Goal: Transaction & Acquisition: Purchase product/service

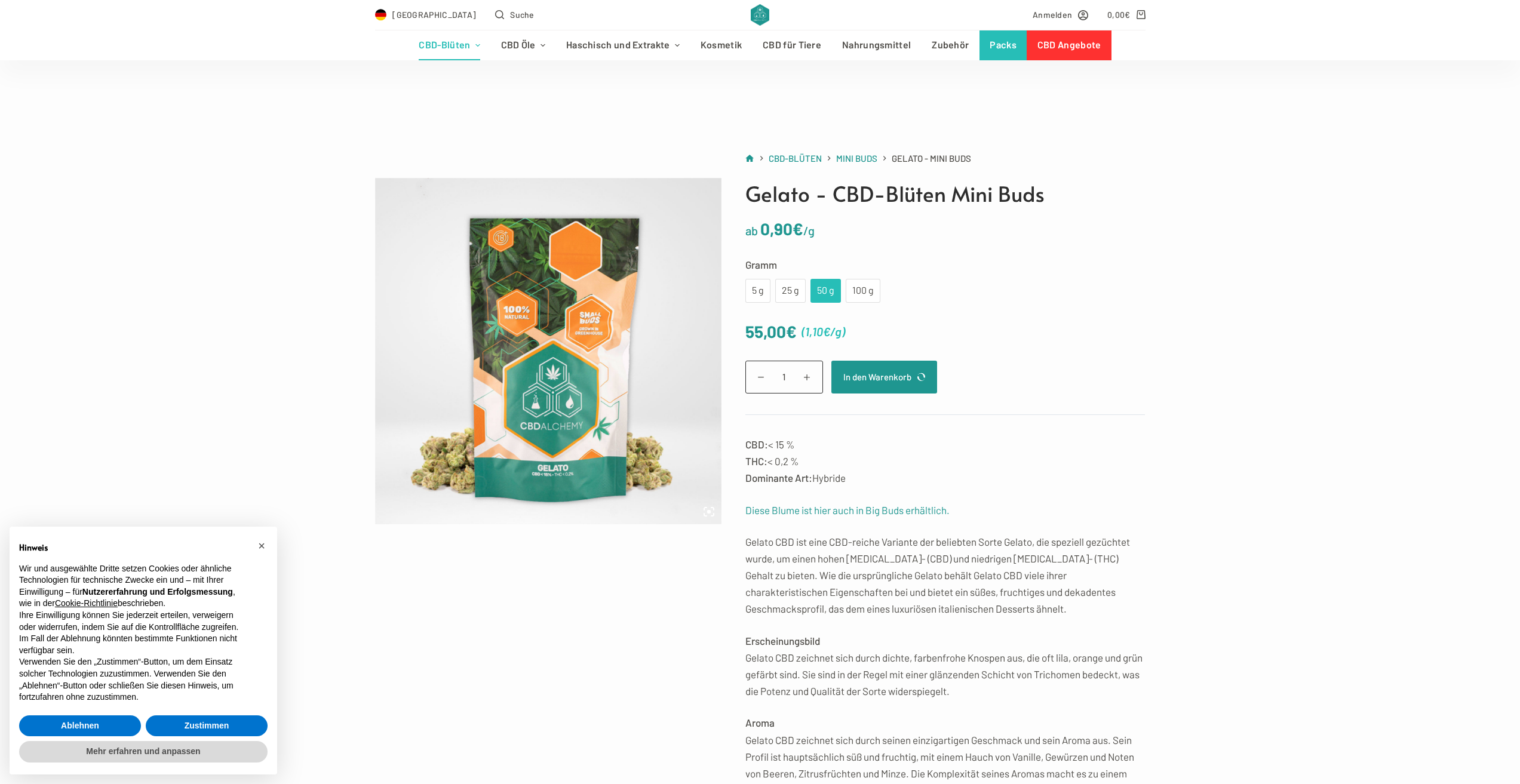
scroll to position [60, 0]
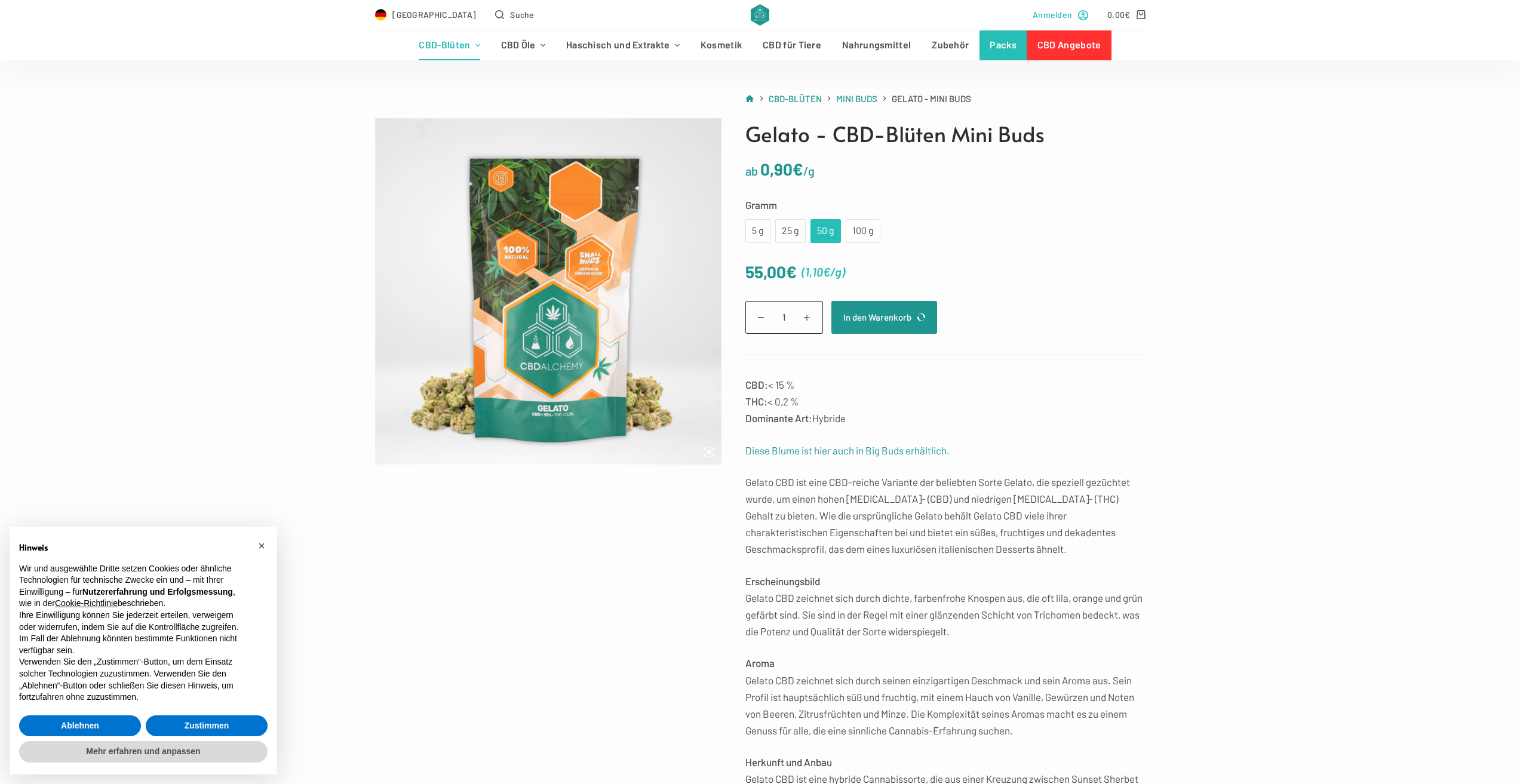
click at [1062, 17] on span "Anmelden" at bounding box center [1052, 15] width 40 height 14
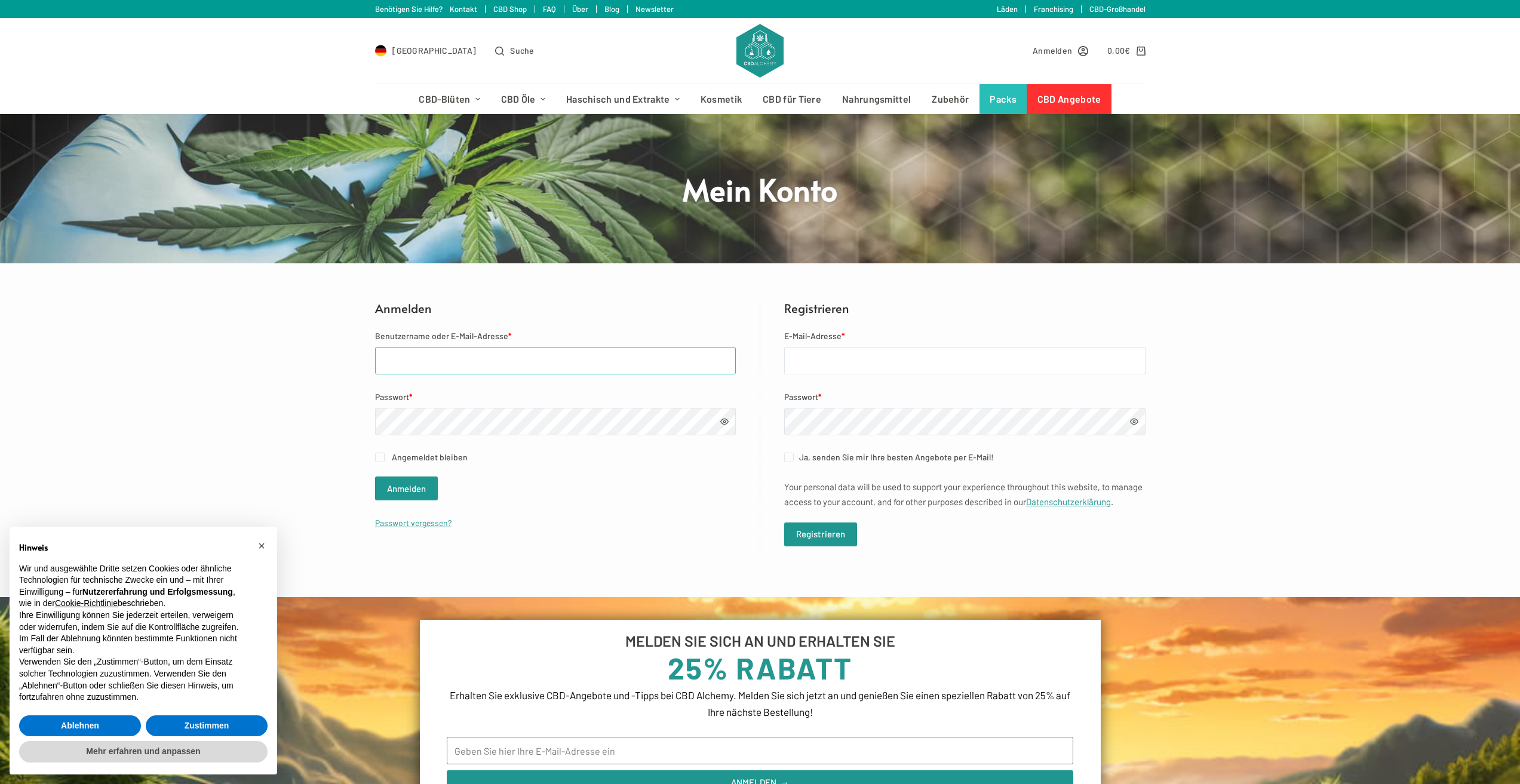
click at [565, 364] on input "Benutzername oder E-Mail-Adresse *" at bounding box center [556, 361] width 361 height 28
click at [857, 365] on input "E-Mail-Adresse *" at bounding box center [965, 361] width 362 height 28
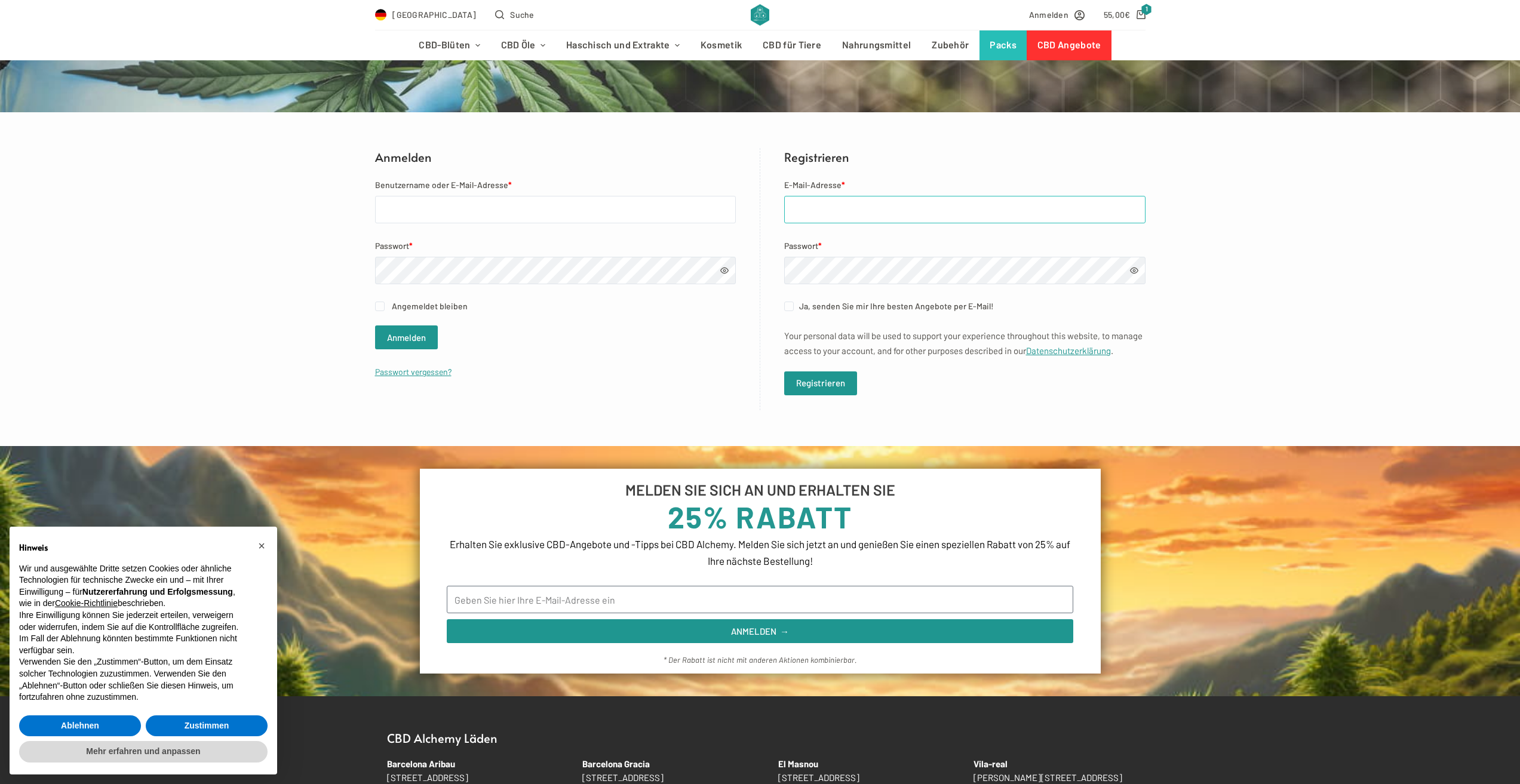
scroll to position [239, 0]
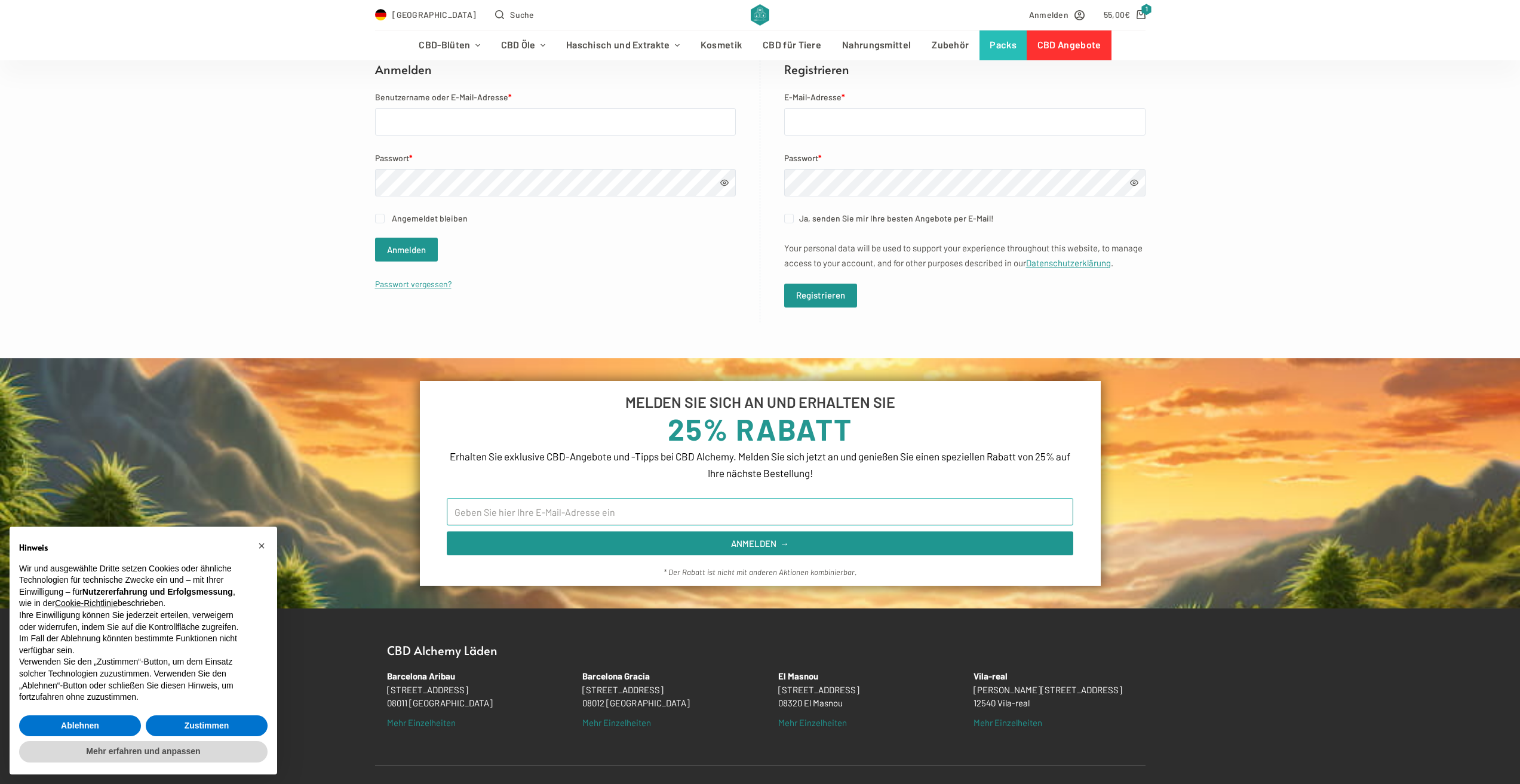
click at [654, 520] on input "Email" at bounding box center [760, 512] width 627 height 28
type input "teddylol226@gmail.com"
click at [447, 532] on button "ANMELDEN →" at bounding box center [760, 543] width 627 height 24
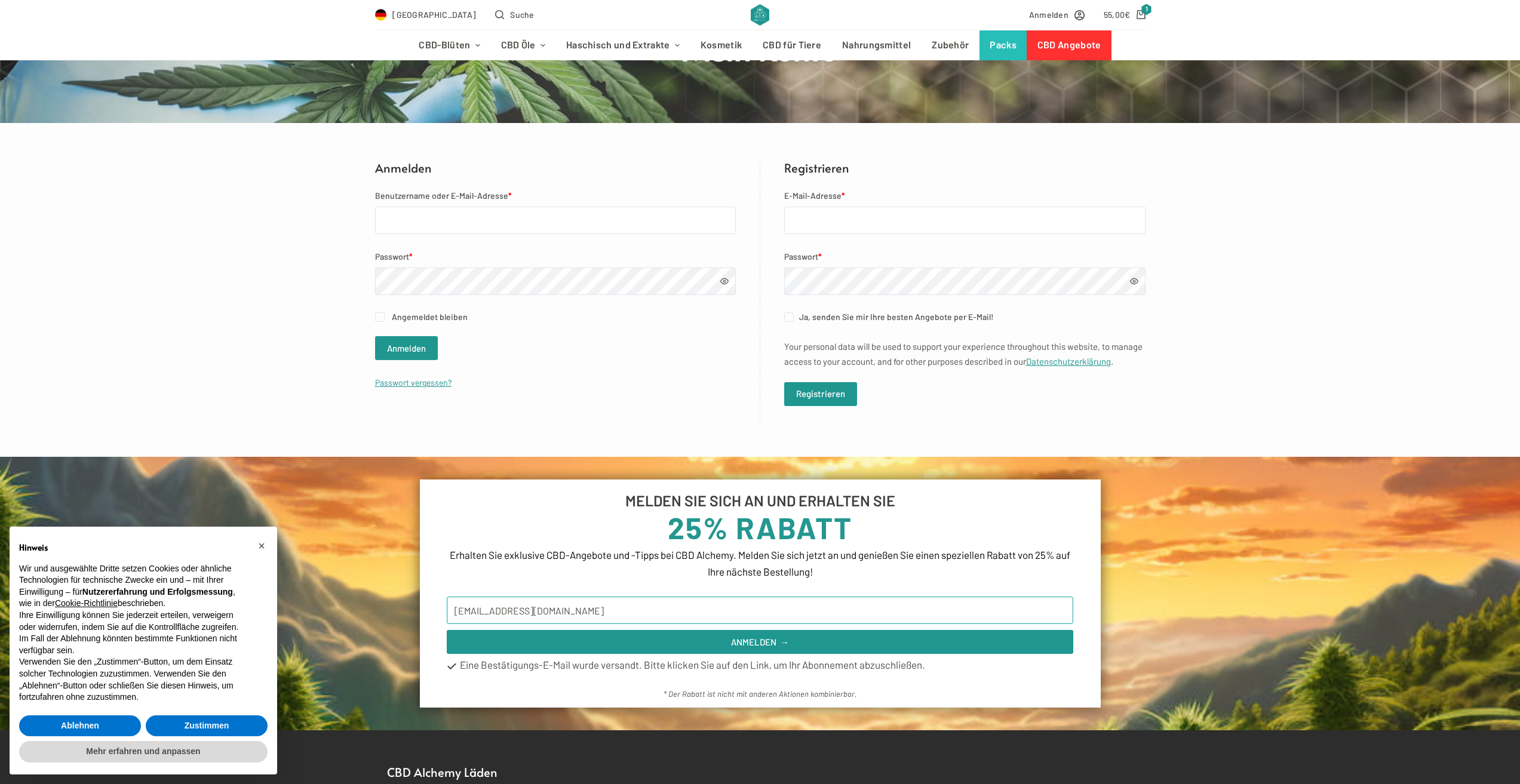
scroll to position [119, 0]
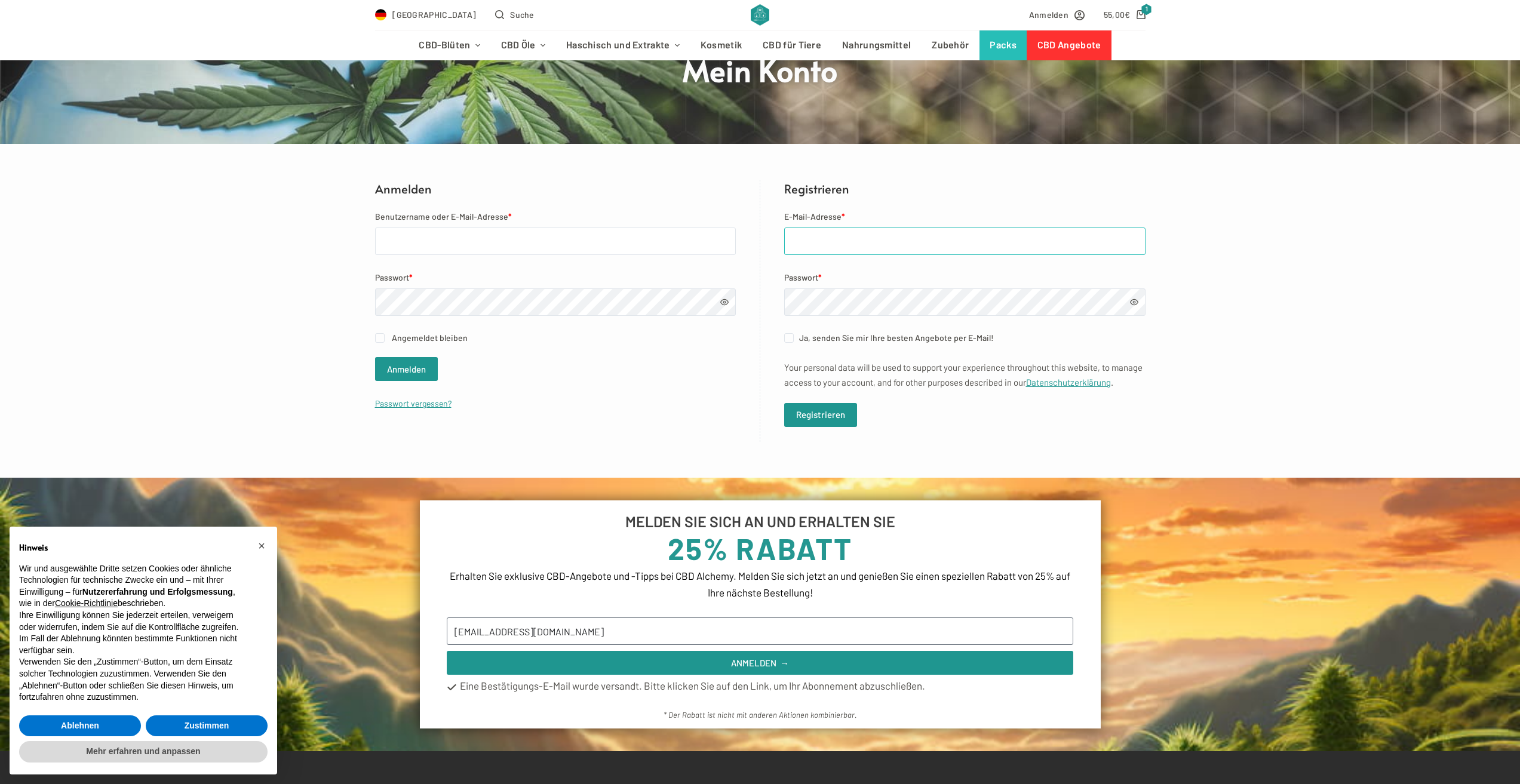
click at [857, 239] on input "E-Mail-Adresse *" at bounding box center [965, 242] width 362 height 28
type input "[EMAIL_ADDRESS][DOMAIN_NAME]"
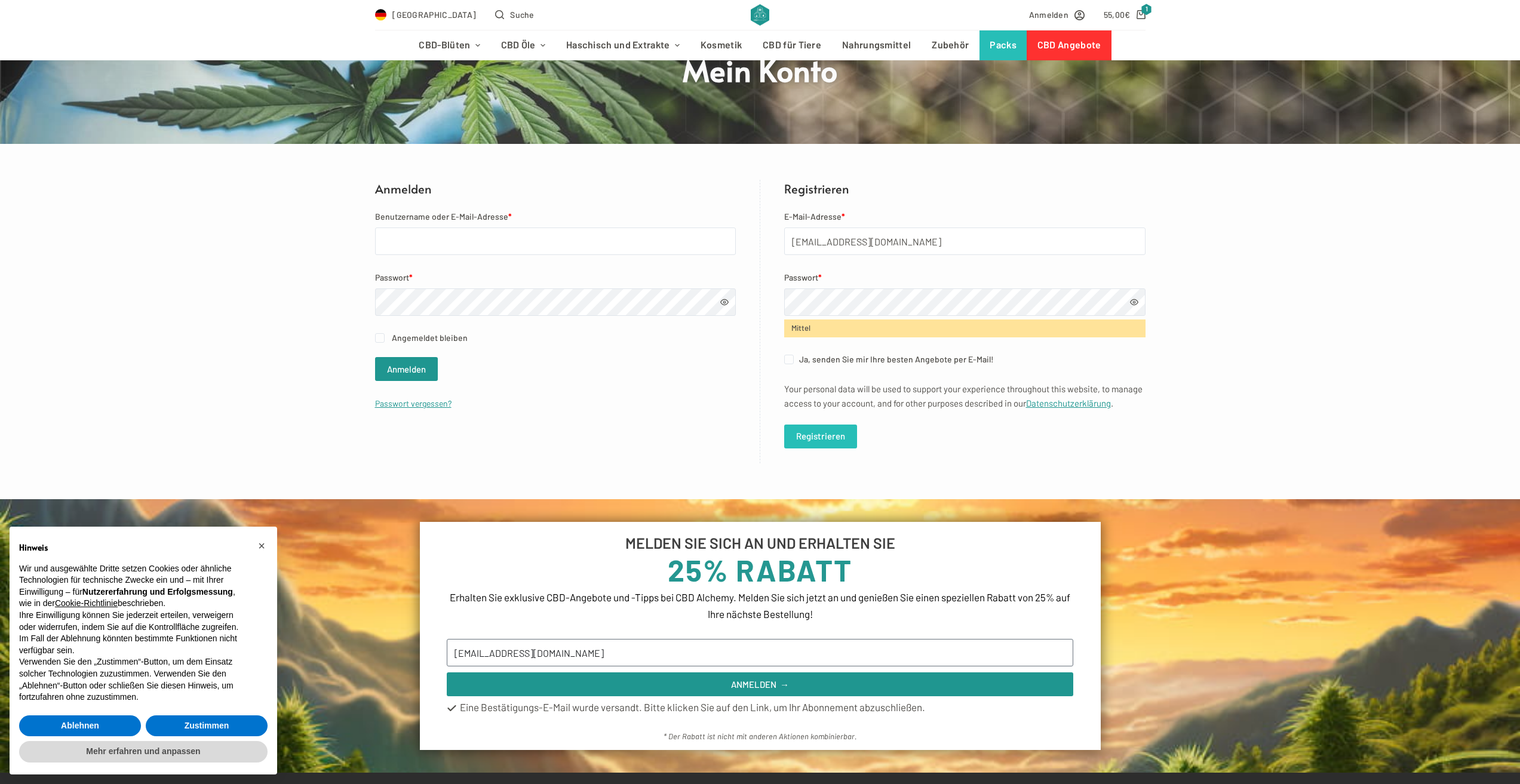
click at [833, 448] on button "Registrieren" at bounding box center [821, 436] width 73 height 24
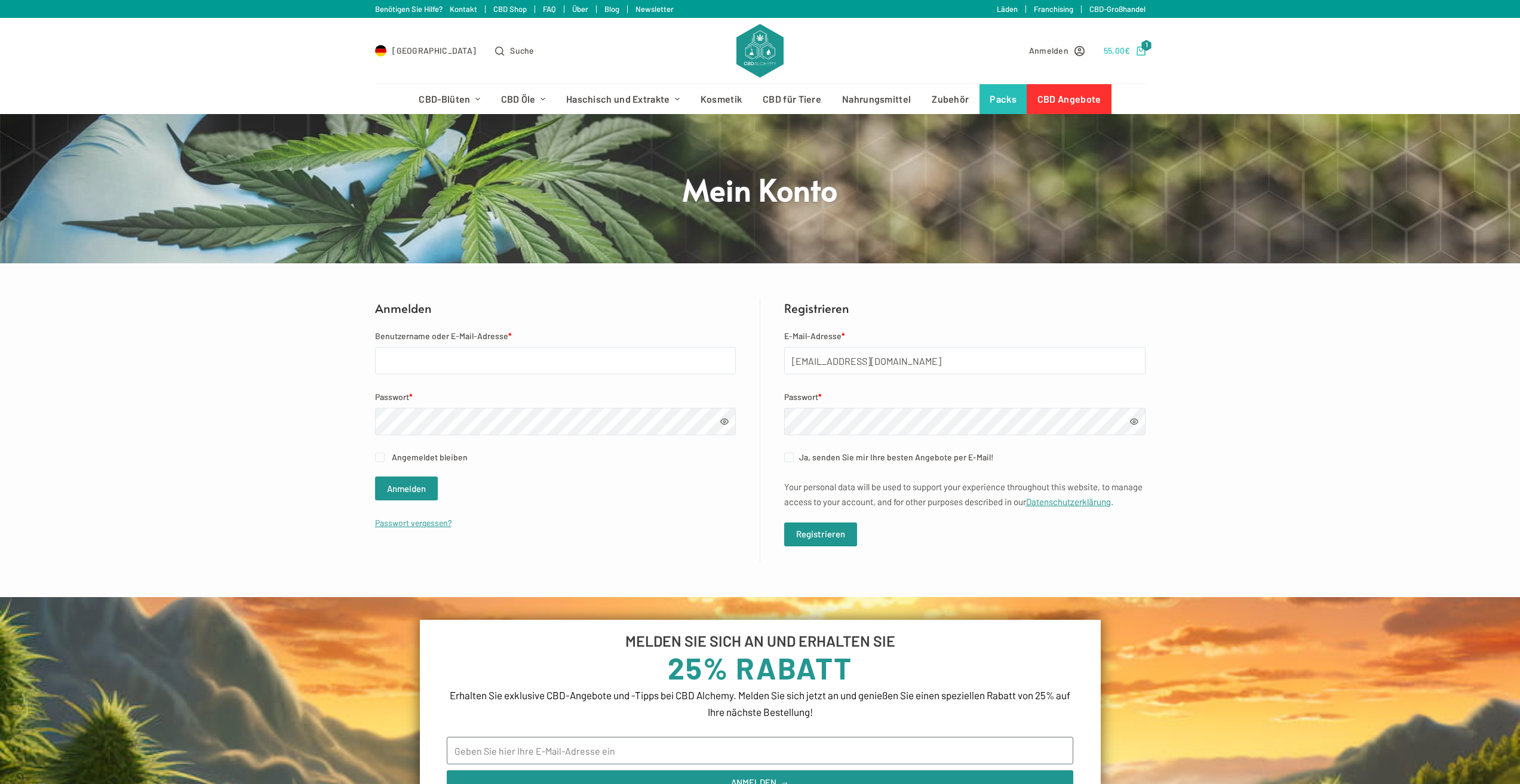
click at [1126, 54] on span "€" at bounding box center [1127, 50] width 6 height 11
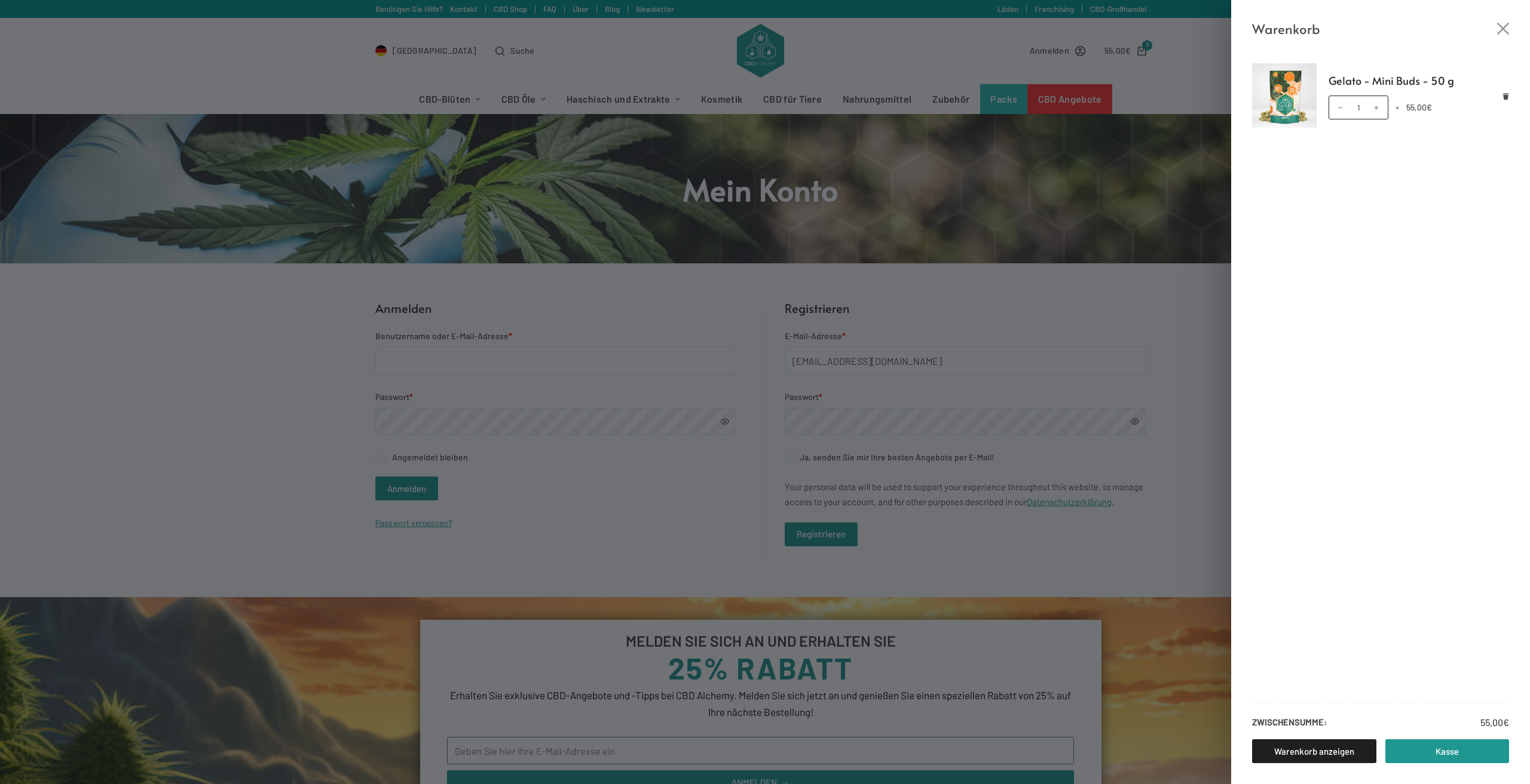
click at [1083, 264] on div "Warenkorb Gelato - Mini Buds - 50 g Gelato - Mini Buds - 50 g Menge 1 × 55,00 €…" at bounding box center [765, 392] width 1530 height 784
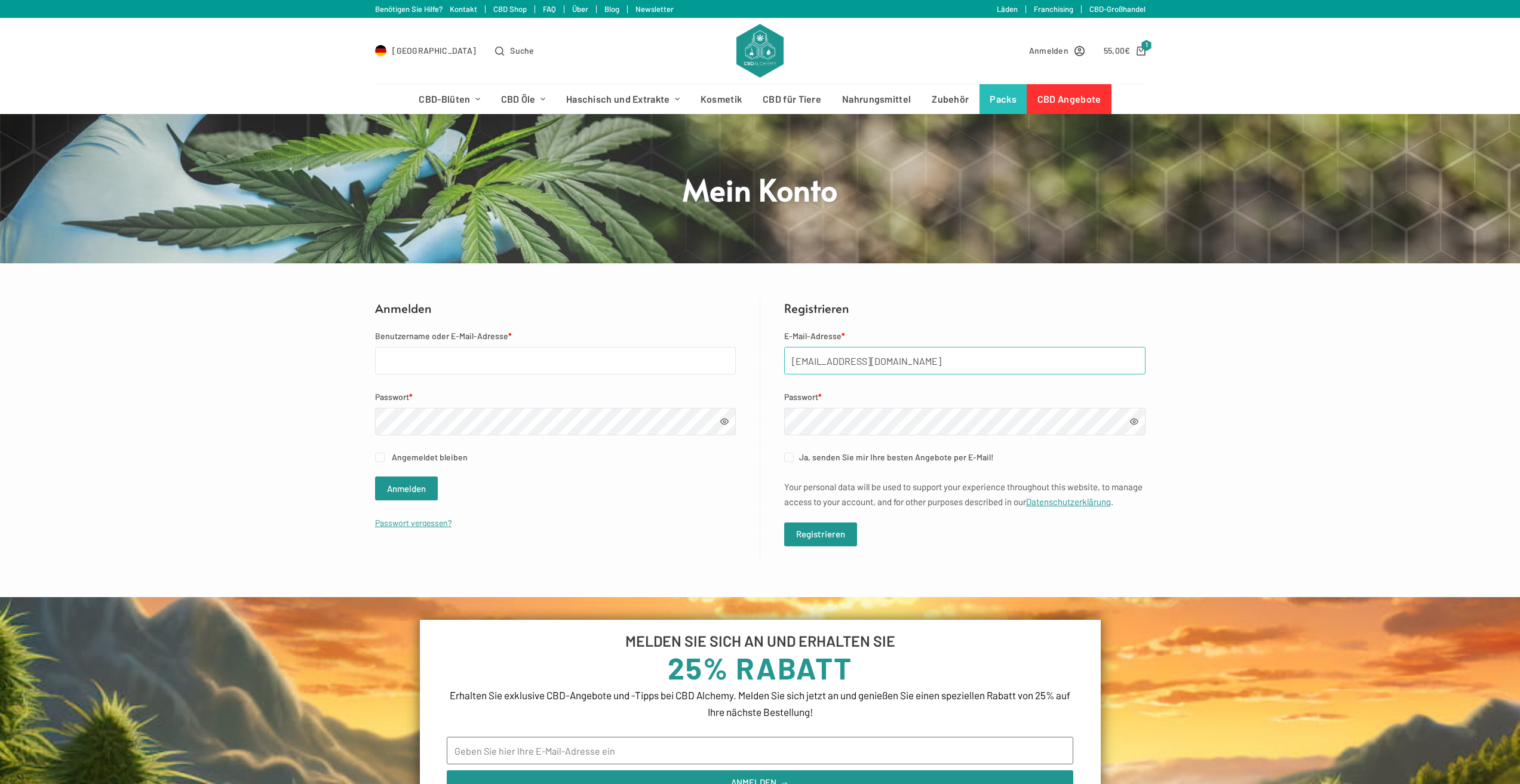
drag, startPoint x: 900, startPoint y: 364, endPoint x: 683, endPoint y: 371, distance: 217.1
click at [690, 370] on div "Anmelden Benutzername oder E-Mail-Adresse * Passwort * Angemeldet bleiben Anmel…" at bounding box center [761, 430] width 771 height 262
drag, startPoint x: 479, startPoint y: 377, endPoint x: 477, endPoint y: 371, distance: 6.3
click at [479, 373] on form "Benutzername oder E-Mail-Adresse * Passwort * Angemeldet bleiben Anmelden Passw…" at bounding box center [556, 429] width 361 height 200
click at [477, 371] on input "Benutzername oder E-Mail-Adresse *" at bounding box center [556, 361] width 361 height 28
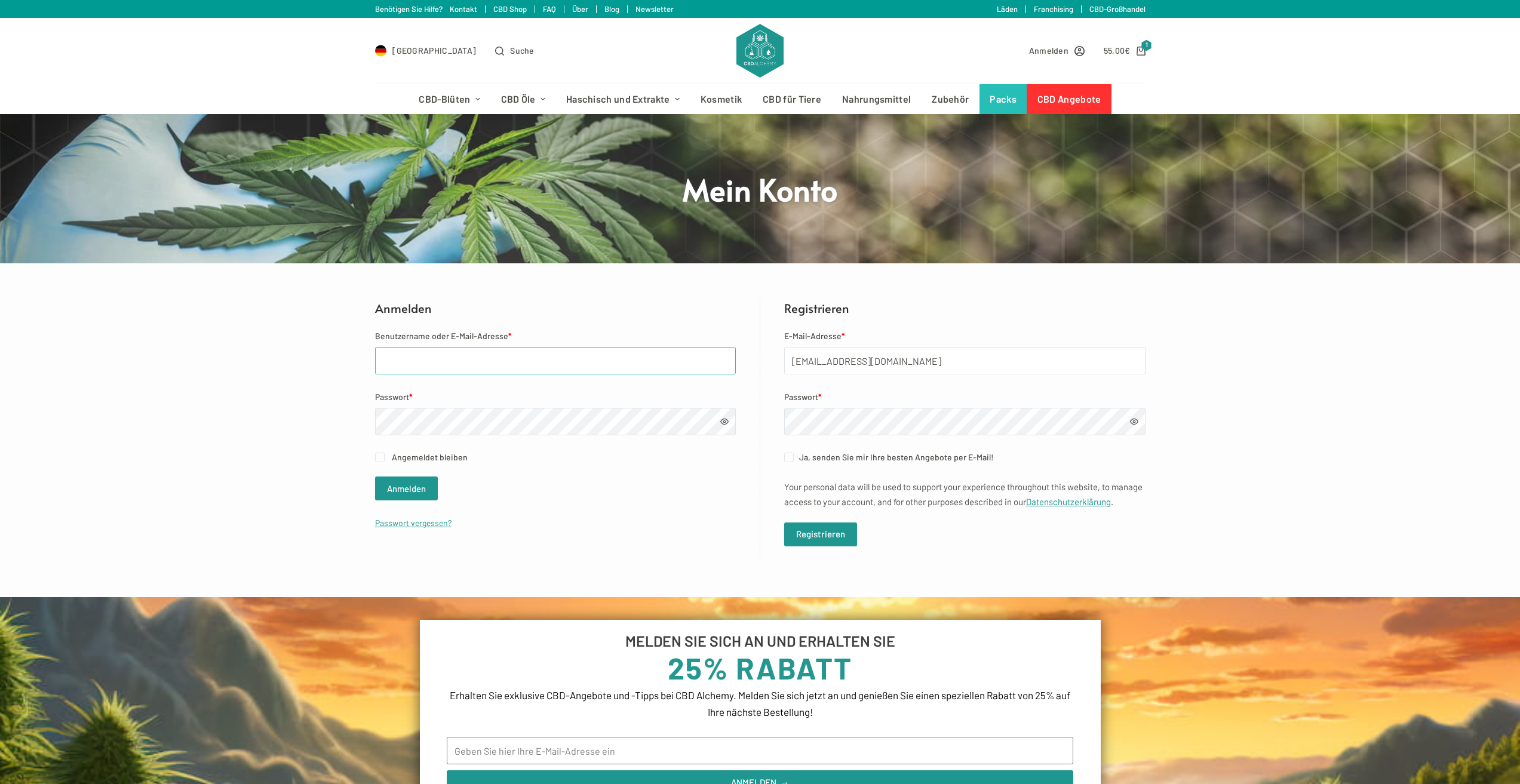
paste input "[EMAIL_ADDRESS][DOMAIN_NAME]"
type input "[EMAIL_ADDRESS][DOMAIN_NAME]"
click at [384, 456] on label "Angemeldet bleiben" at bounding box center [556, 456] width 361 height 14
click at [384, 456] on input "Angemeldet bleiben" at bounding box center [380, 457] width 10 height 10
checkbox input "true"
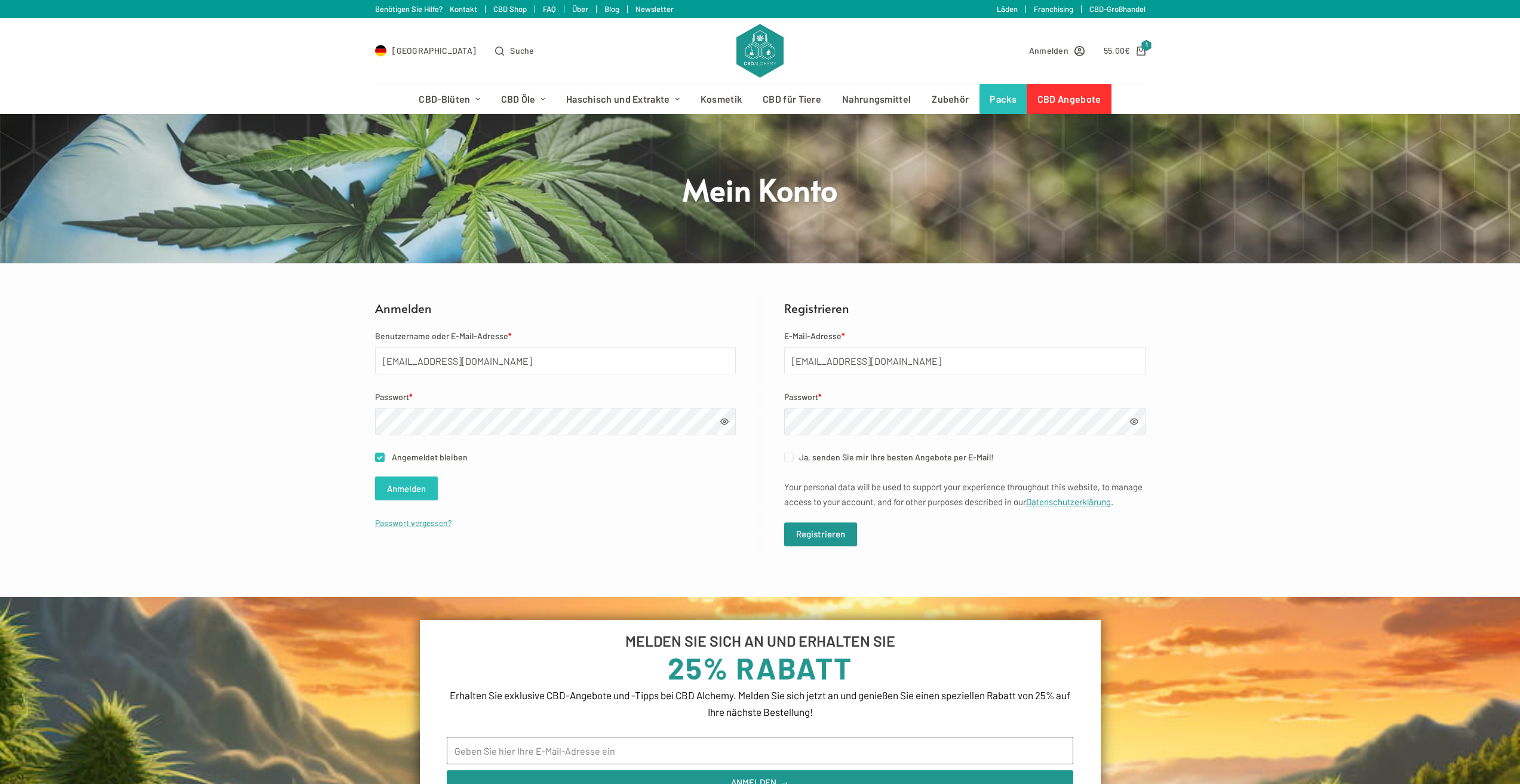
click at [404, 482] on button "Anmelden" at bounding box center [406, 488] width 62 height 24
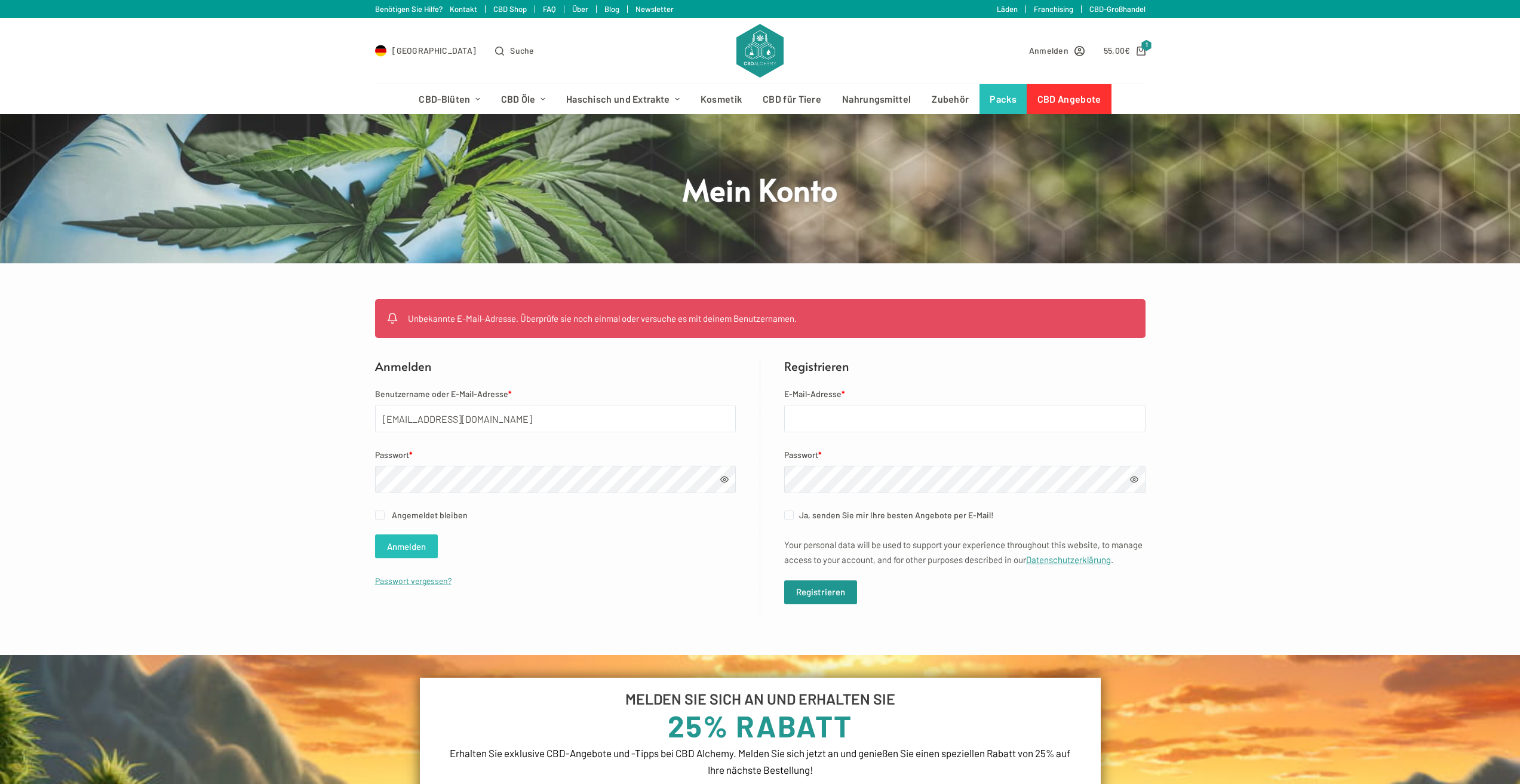
click at [405, 538] on button "Anmelden" at bounding box center [406, 546] width 62 height 24
drag, startPoint x: 519, startPoint y: 427, endPoint x: 371, endPoint y: 435, distance: 148.2
click at [371, 435] on div "Unbekannte E-Mail-Adresse. Überprüfe sie noch einmal oder versuche es mit deine…" at bounding box center [760, 459] width 1520 height 320
click at [865, 407] on input "E-Mail-Adresse *" at bounding box center [965, 418] width 362 height 28
paste input "teddylol226@gmail.com"
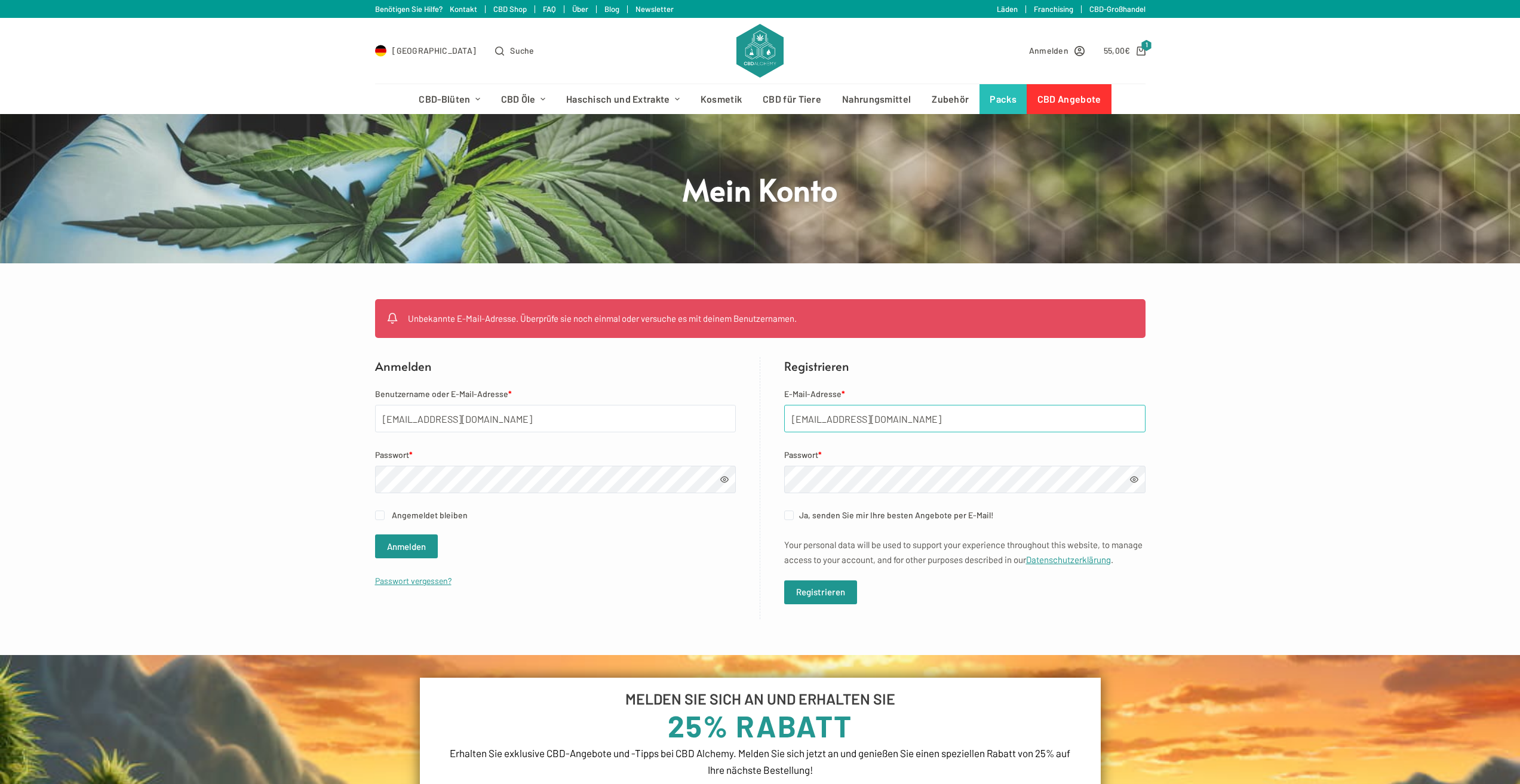
type input "teddylol226@gmail.com"
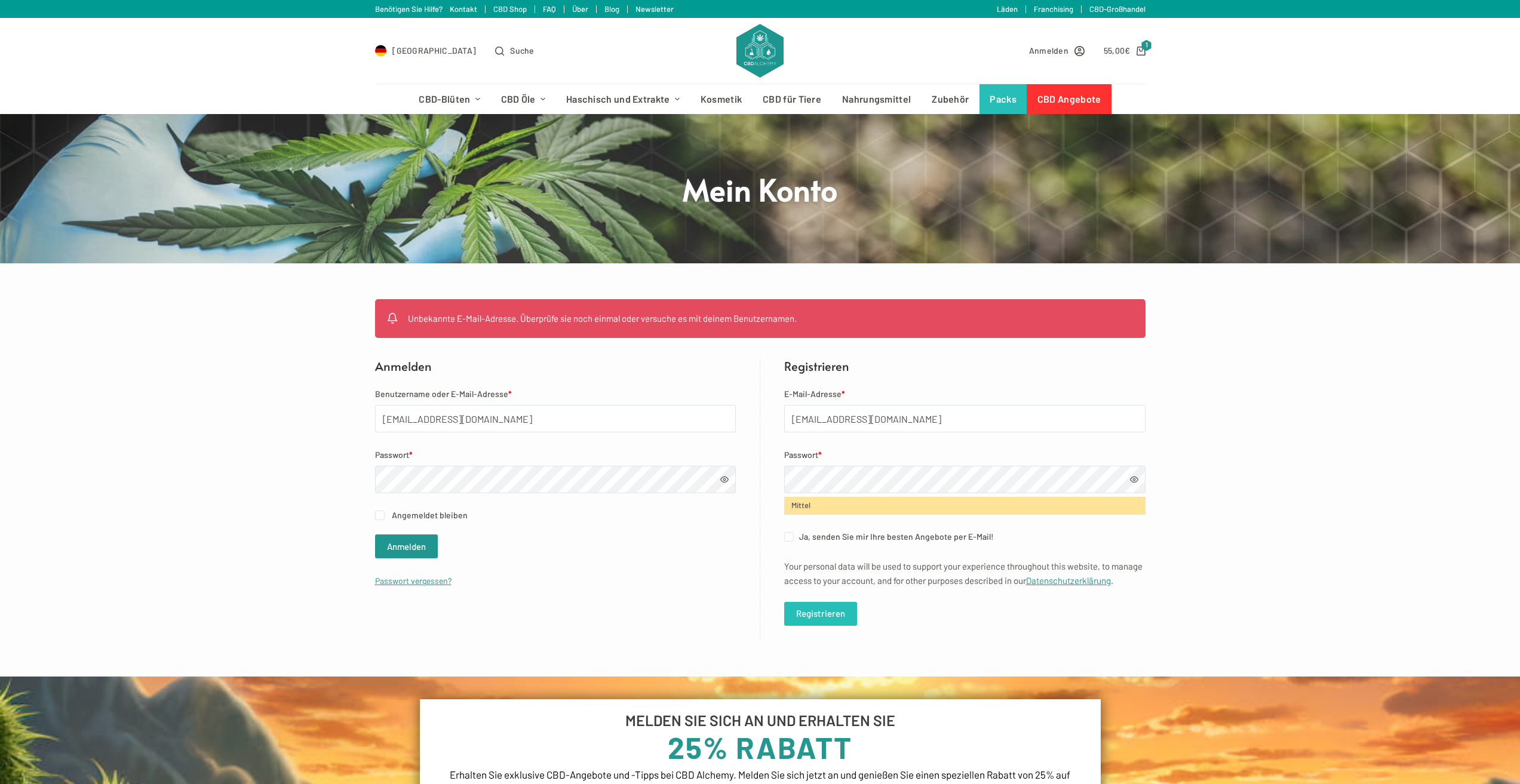
click at [818, 626] on button "Registrieren" at bounding box center [821, 613] width 73 height 24
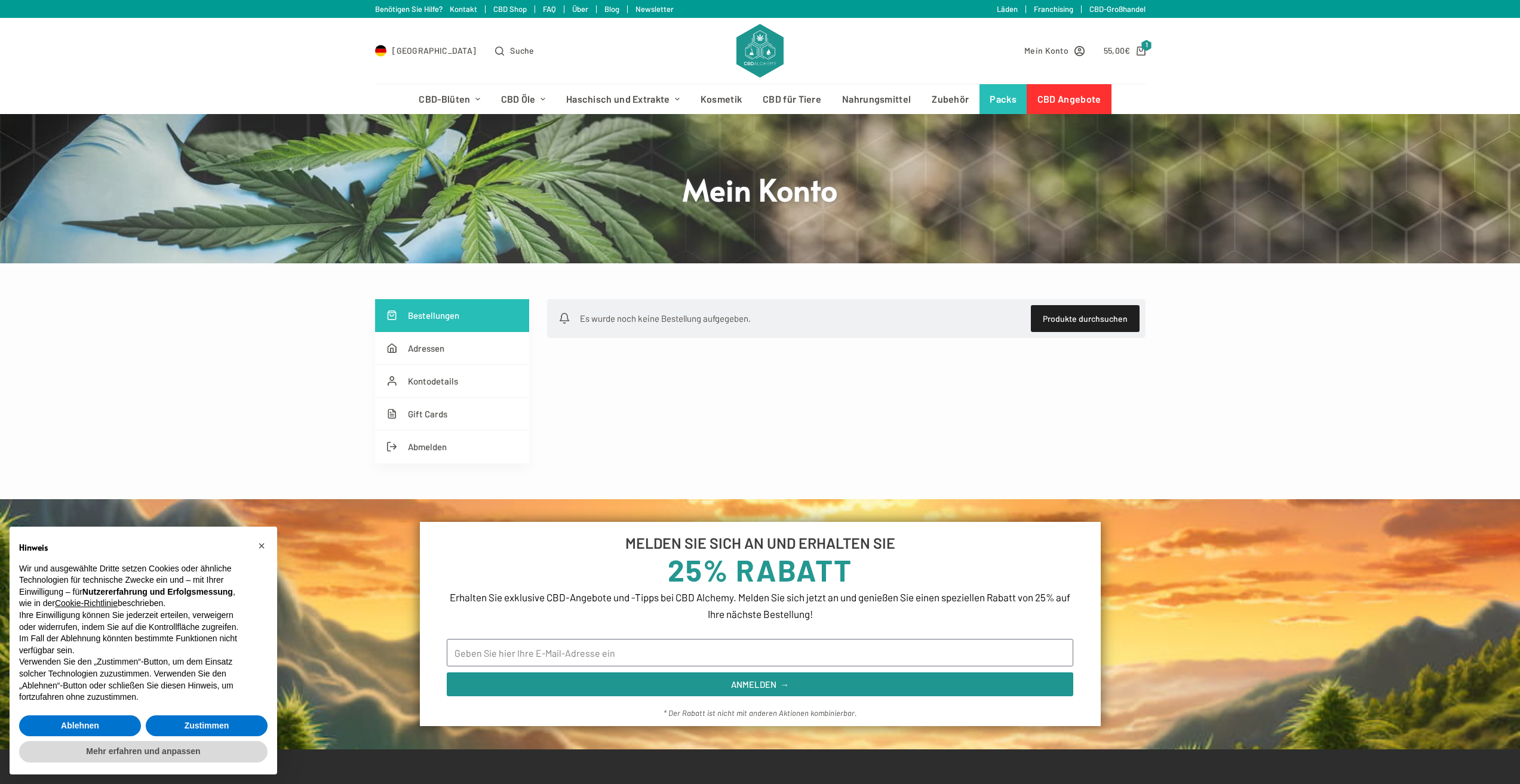
click at [969, 505] on section "MELDEN SIE SICH AN UND ERHALTEN SIE 25% RABATT Erhalten Sie exklusive CBD-Angeb…" at bounding box center [760, 624] width 1520 height 251
click at [1132, 54] on link "55,00 € 1" at bounding box center [1125, 50] width 42 height 14
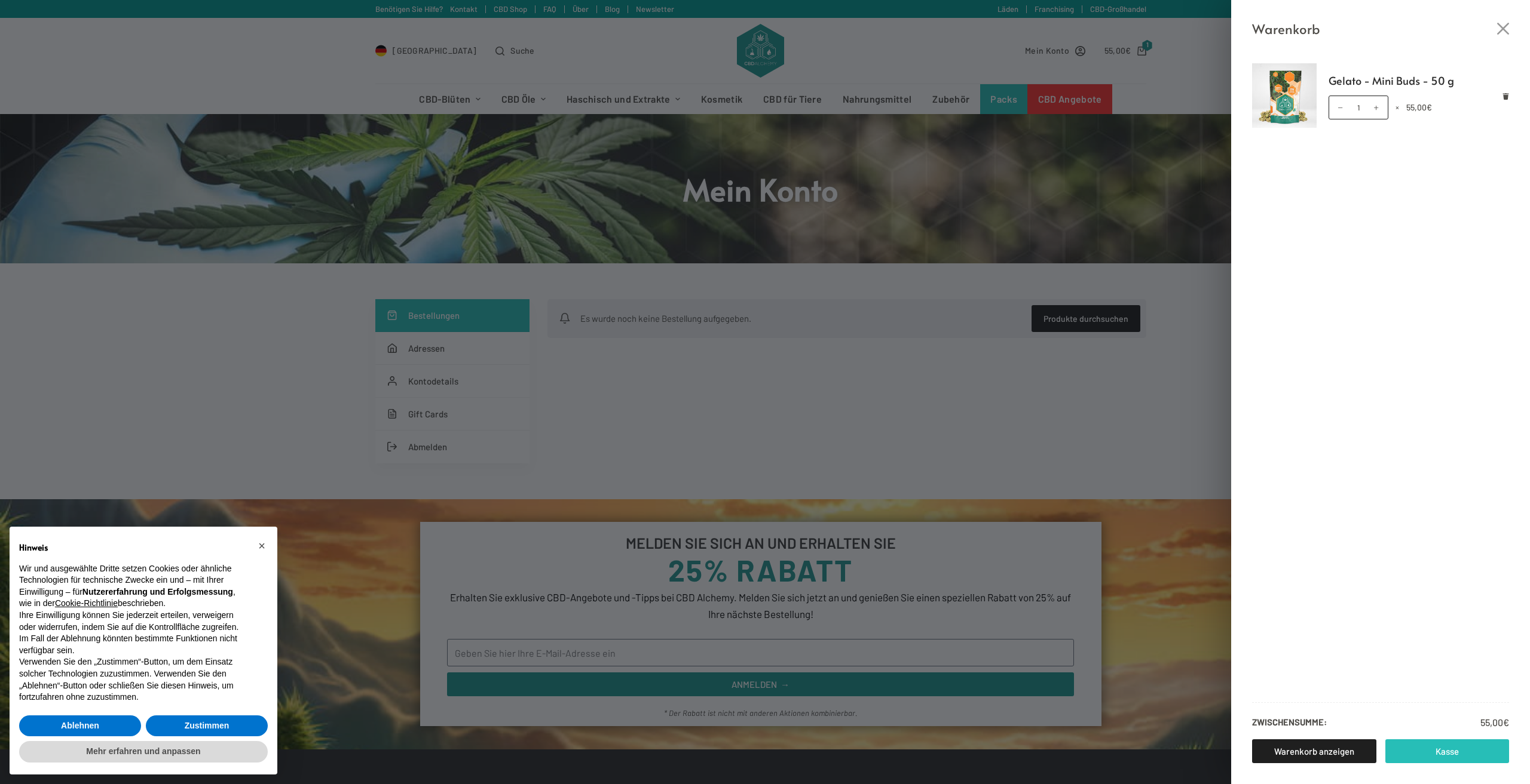
click at [1428, 756] on link "Kasse" at bounding box center [1446, 751] width 124 height 24
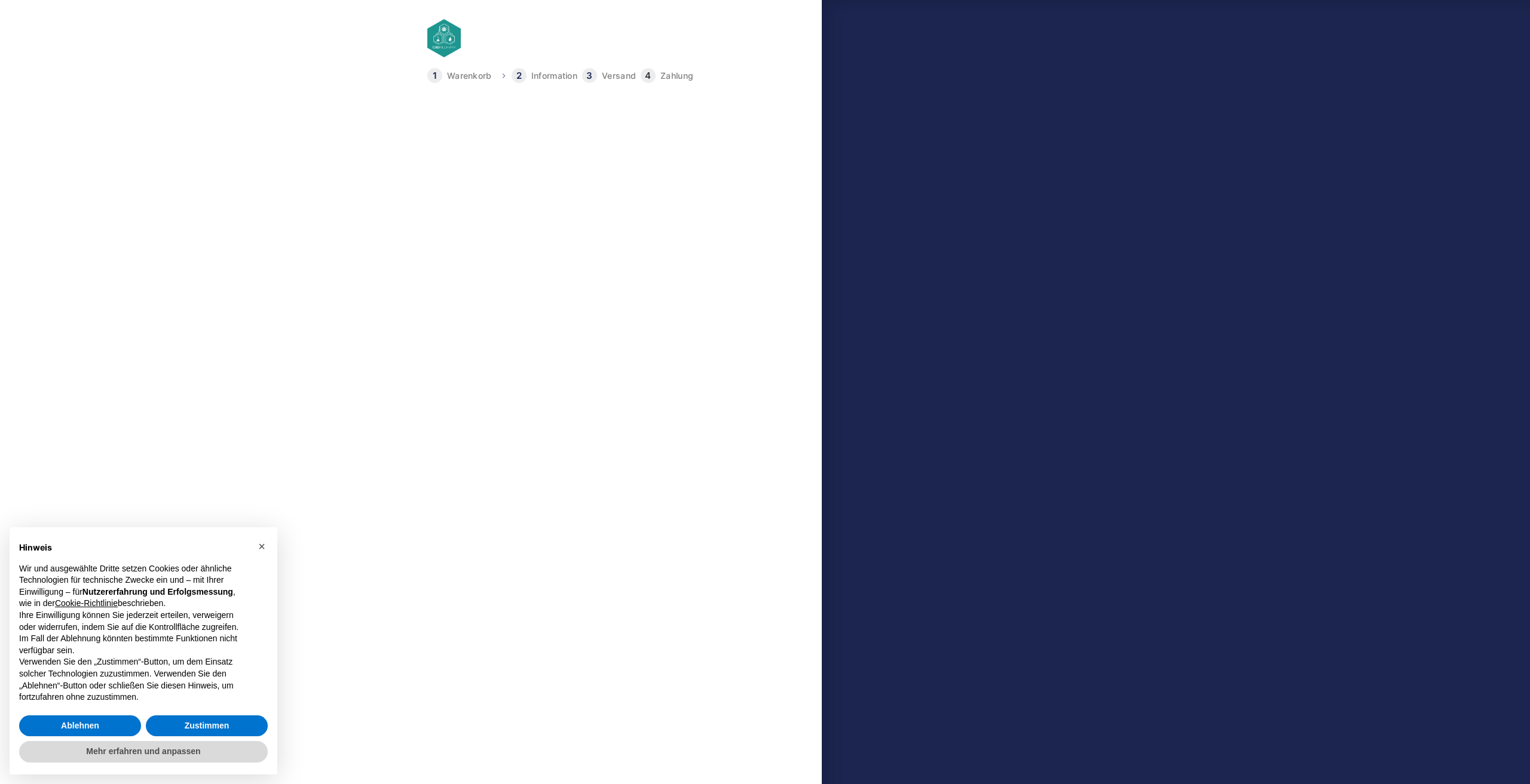
select select "DE-BE"
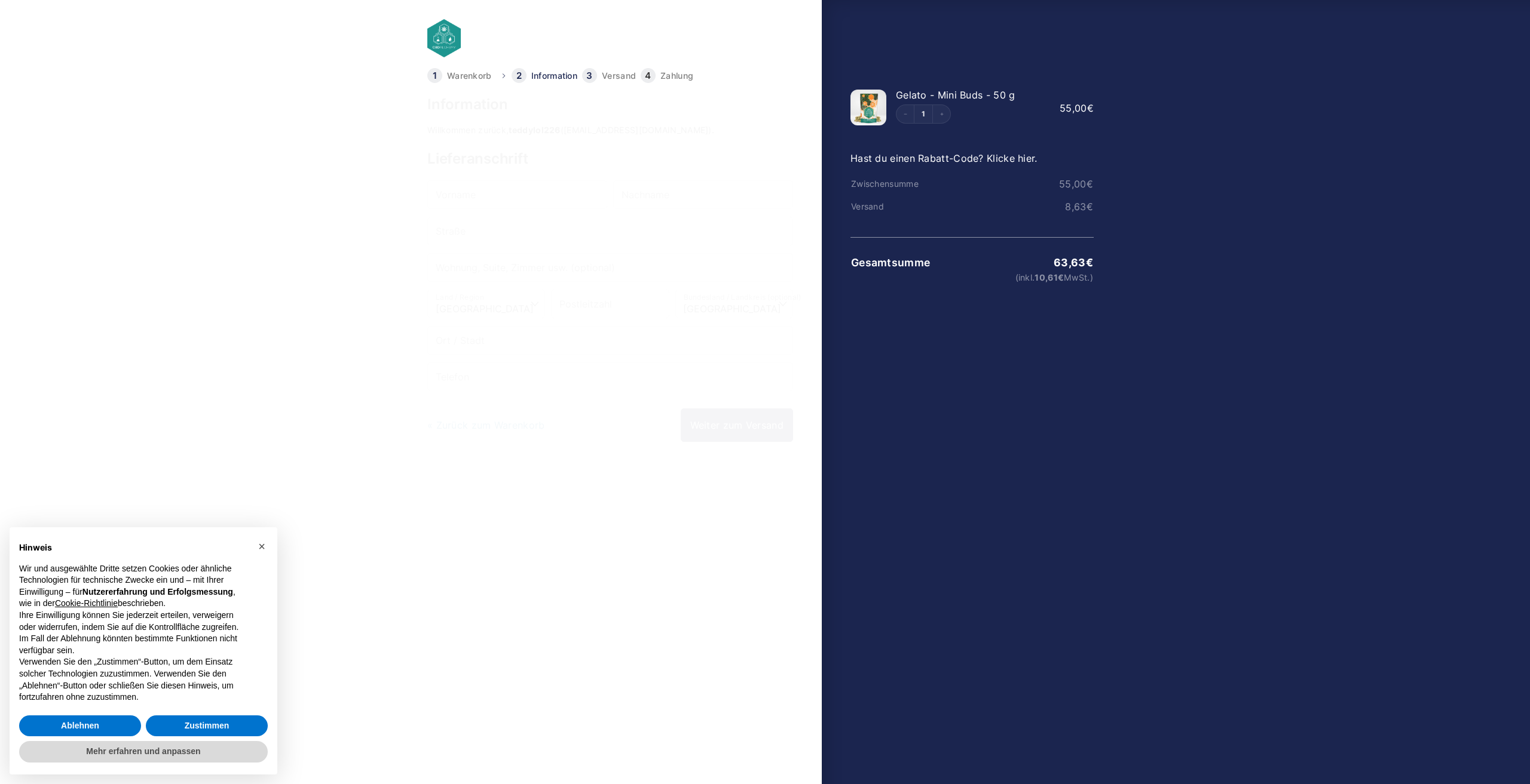
click at [617, 78] on link "Versand" at bounding box center [619, 75] width 34 height 8
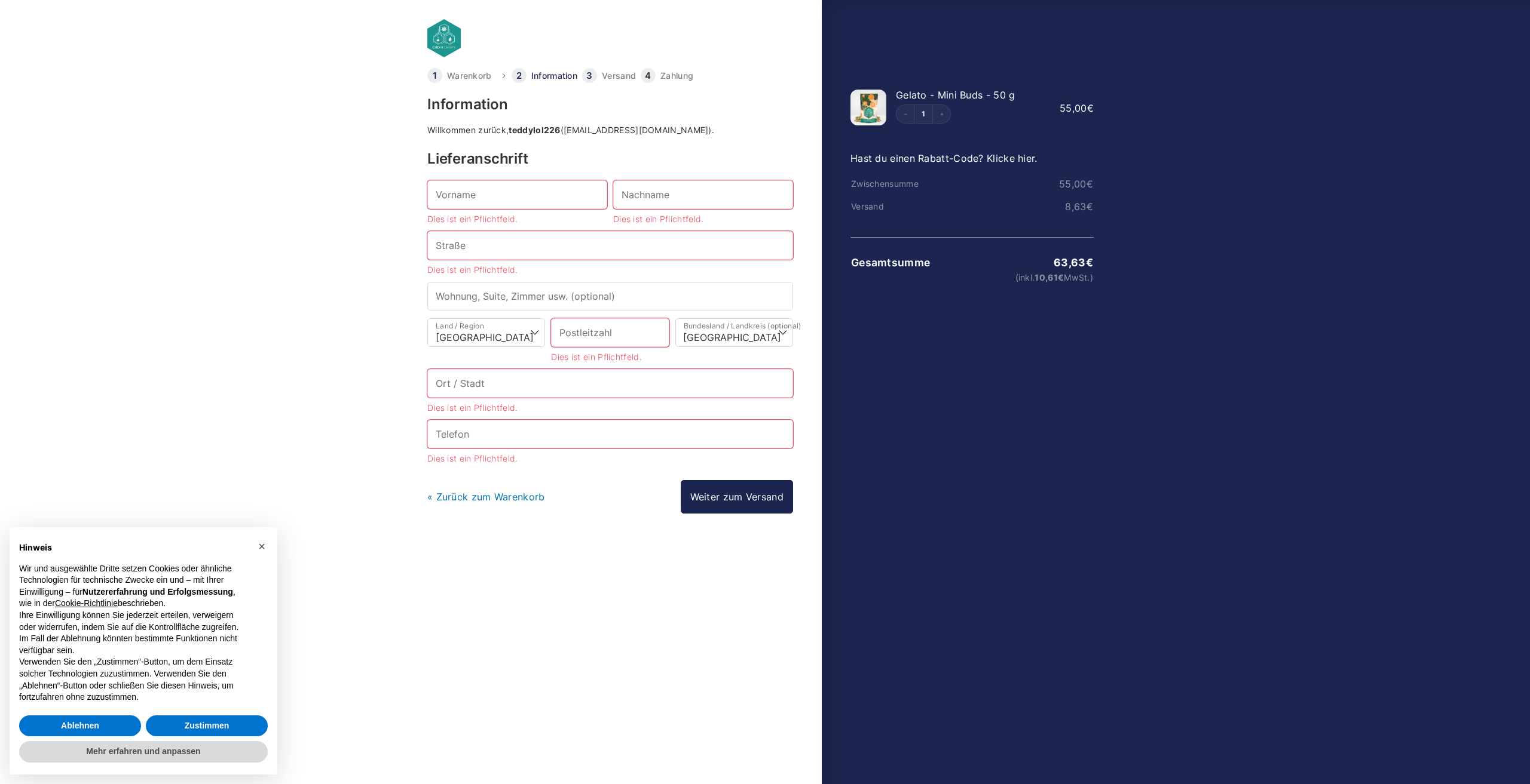
click at [670, 76] on link "Zahlung" at bounding box center [677, 75] width 33 height 8
click at [542, 186] on input "Vorname *" at bounding box center [518, 194] width 180 height 28
type input "B"
click at [462, 71] on link "Warenkorb" at bounding box center [469, 75] width 45 height 8
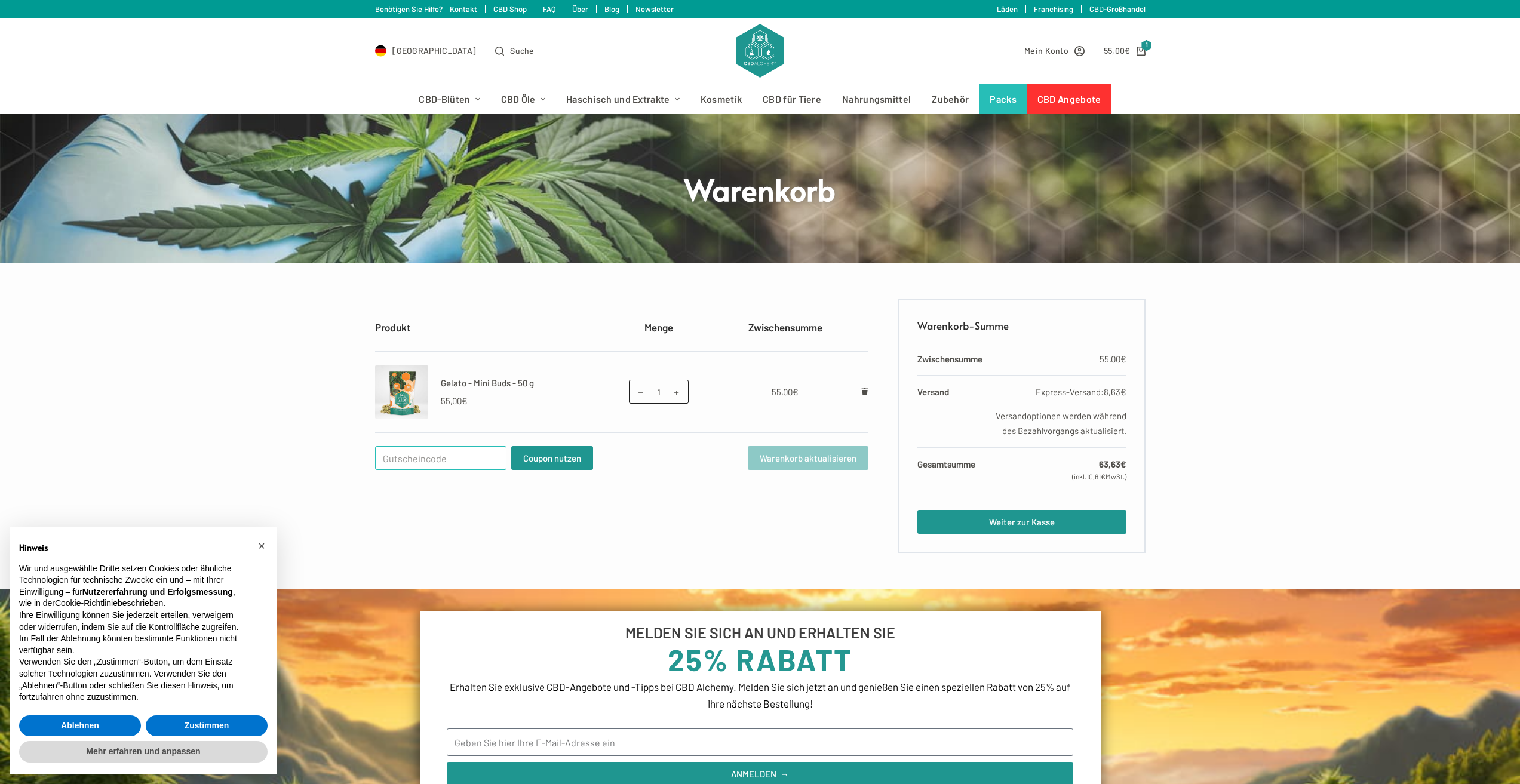
click at [450, 457] on input "Gutschein:" at bounding box center [441, 457] width 131 height 24
type input "Welcome25"
click at [548, 462] on button "Coupon nutzen" at bounding box center [552, 457] width 82 height 24
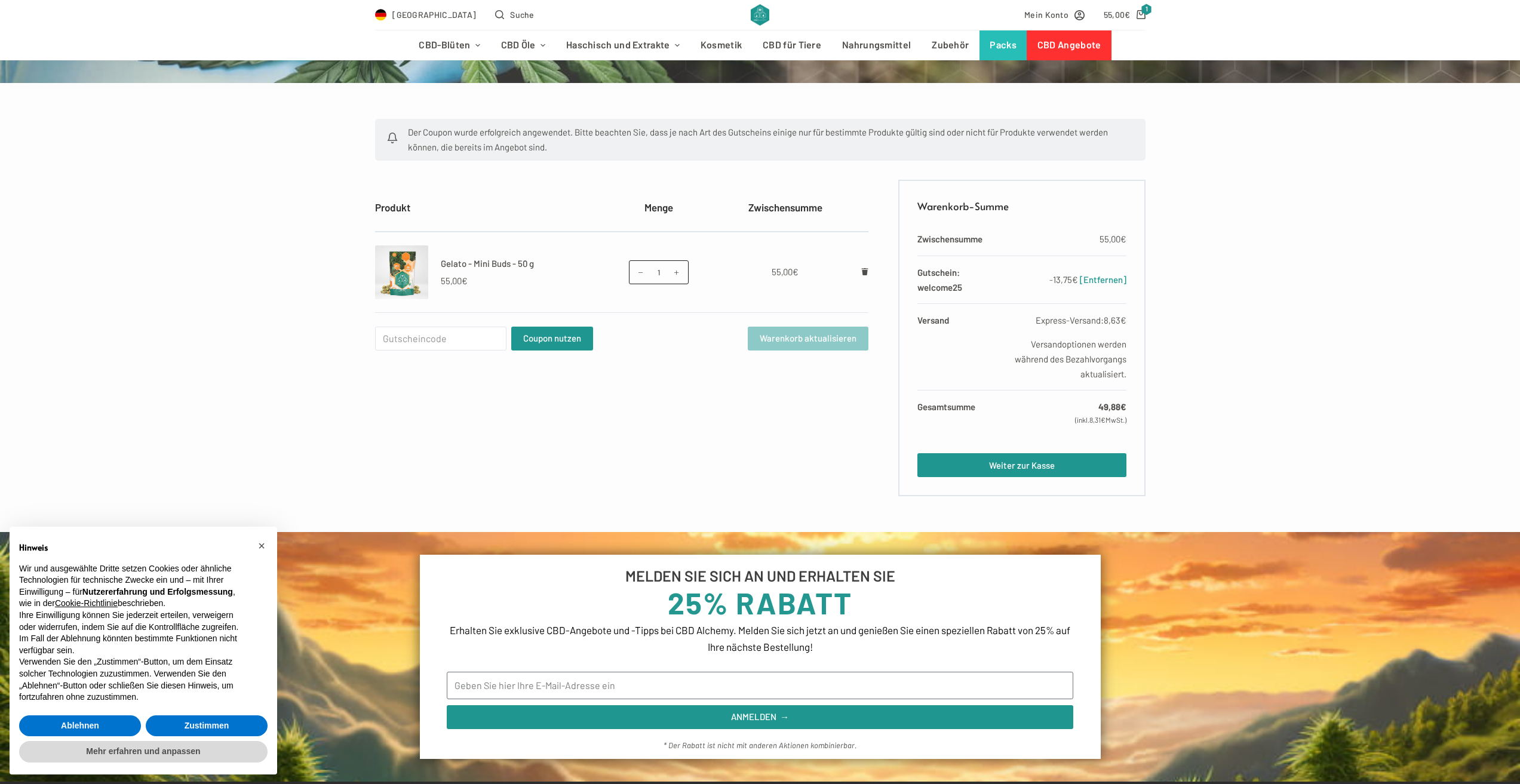
scroll to position [180, 0]
click at [1051, 463] on link "Weiter zur Kasse" at bounding box center [1021, 465] width 208 height 24
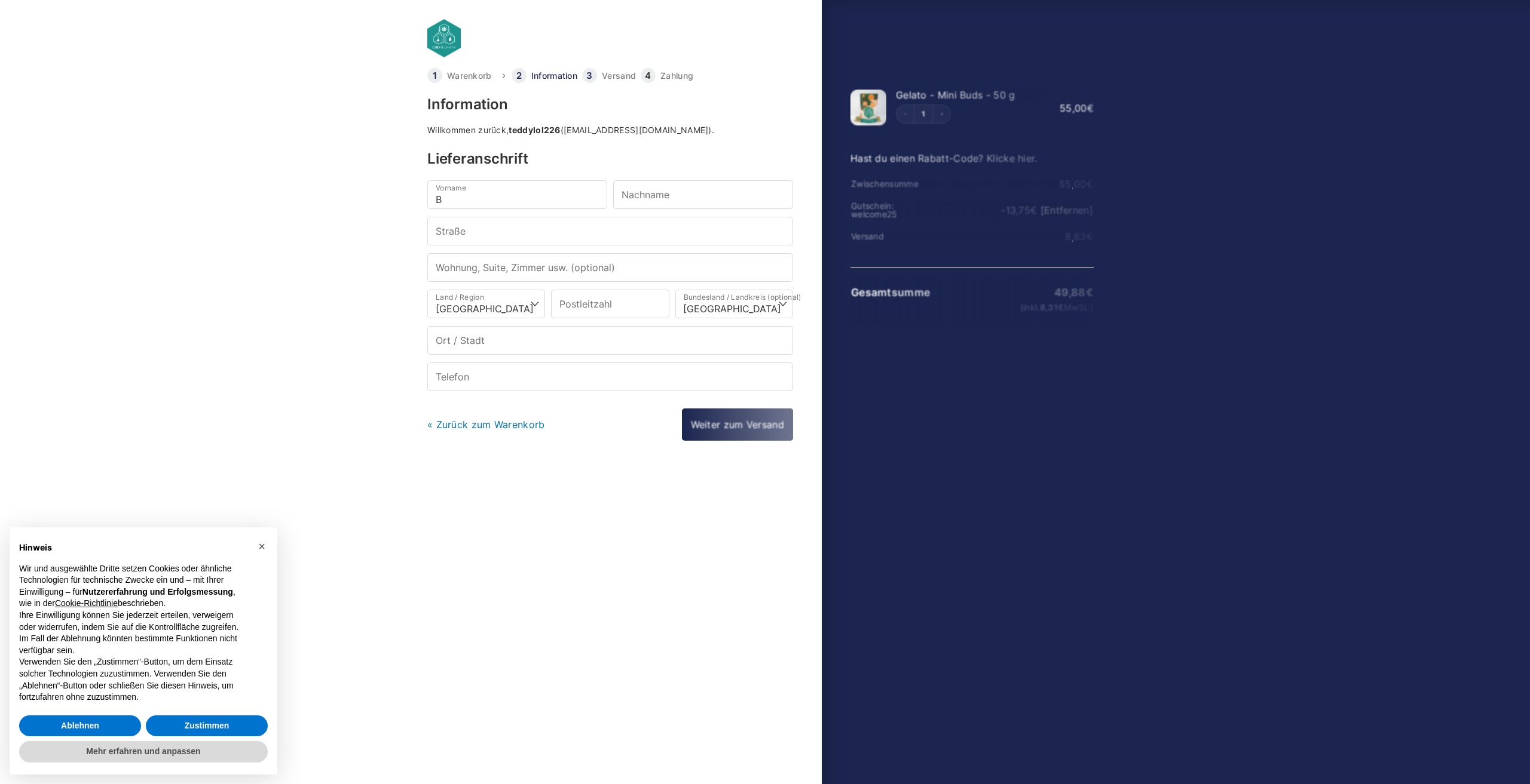
select select "DE-BE"
drag, startPoint x: 483, startPoint y: 194, endPoint x: 417, endPoint y: 204, distance: 66.8
click at [417, 204] on body "Warenkorb Information Versand Zahlung Information Willkommen zurück, teddylol22…" at bounding box center [765, 373] width 1530 height 746
type input "[PERSON_NAME]"
click at [659, 191] on input "Nachname *" at bounding box center [703, 194] width 180 height 28
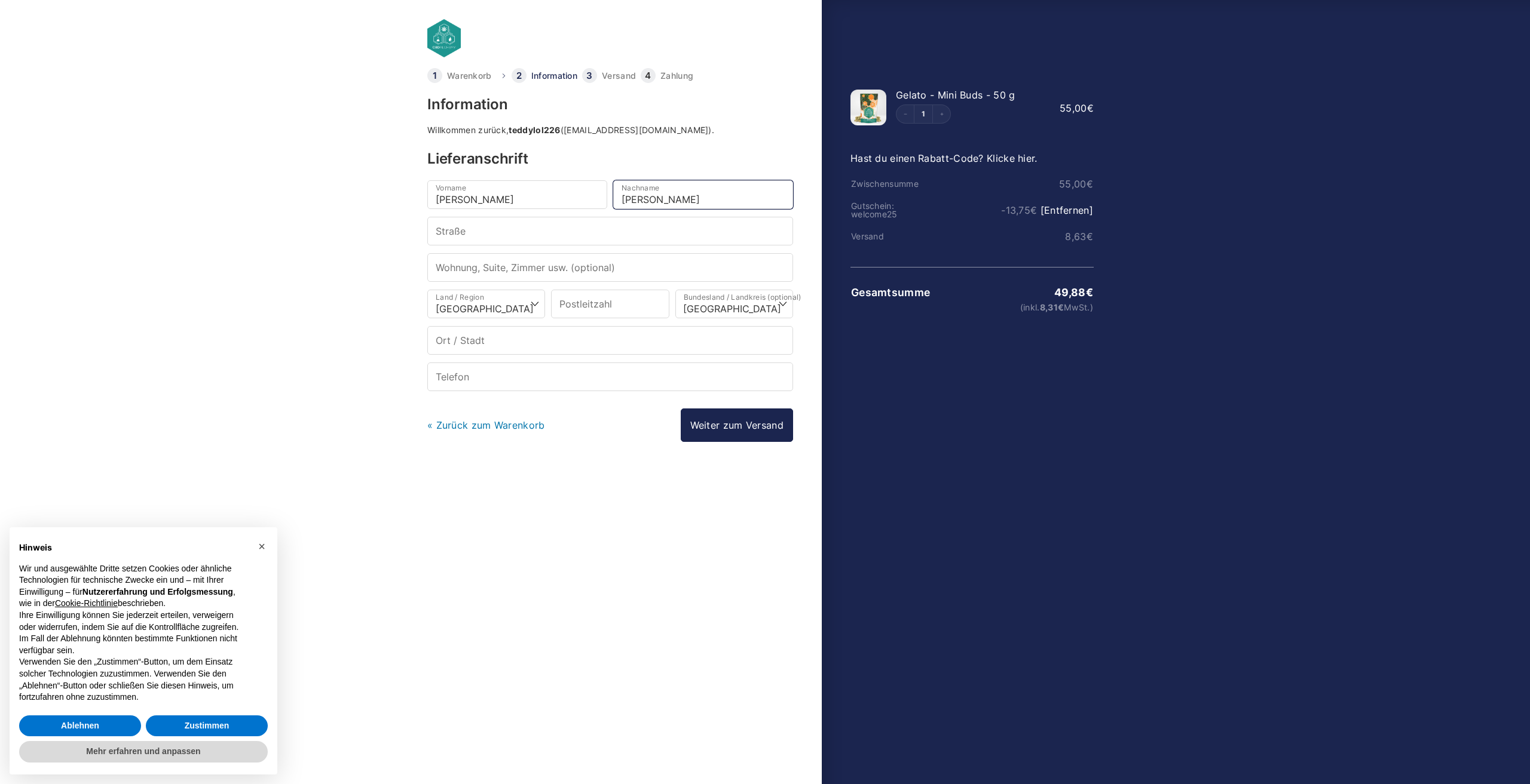
type input "[PERSON_NAME]"
click at [618, 229] on input "Straße *" at bounding box center [610, 230] width 366 height 28
type input "Pertinsel 47"
click at [595, 310] on input "Postleitzahl *" at bounding box center [609, 303] width 118 height 28
click at [514, 302] on select "Land/Region auswählen … [GEOGRAPHIC_DATA] [GEOGRAPHIC_DATA] [GEOGRAPHIC_DATA] […" at bounding box center [486, 303] width 118 height 28
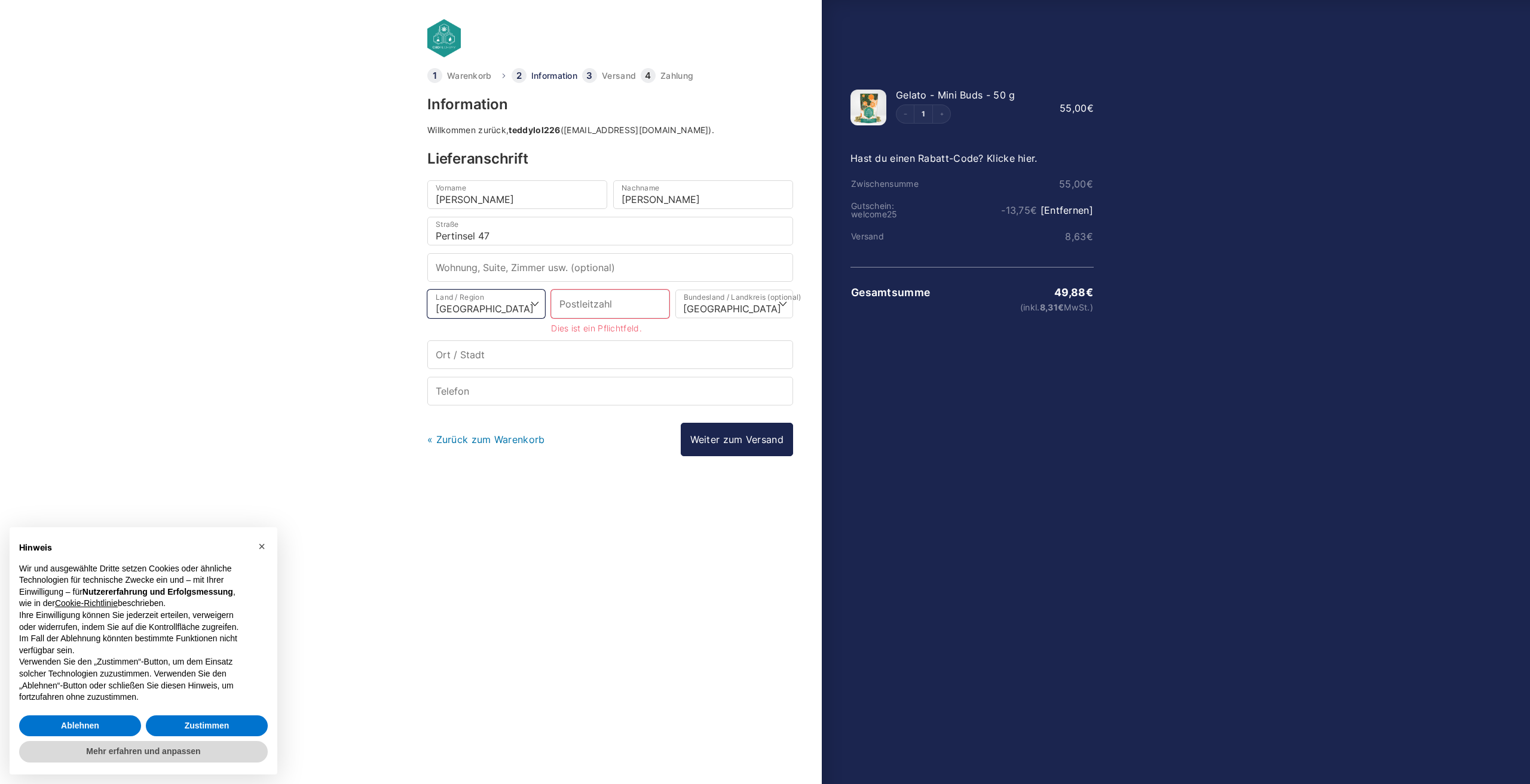
select select "AT"
click at [428, 289] on select "Land/Region auswählen … [GEOGRAPHIC_DATA] [GEOGRAPHIC_DATA] [GEOGRAPHIC_DATA] […" at bounding box center [486, 303] width 118 height 28
click at [611, 308] on input "Postleitzahl *" at bounding box center [609, 303] width 118 height 28
type input "6972"
type input "Fußach"
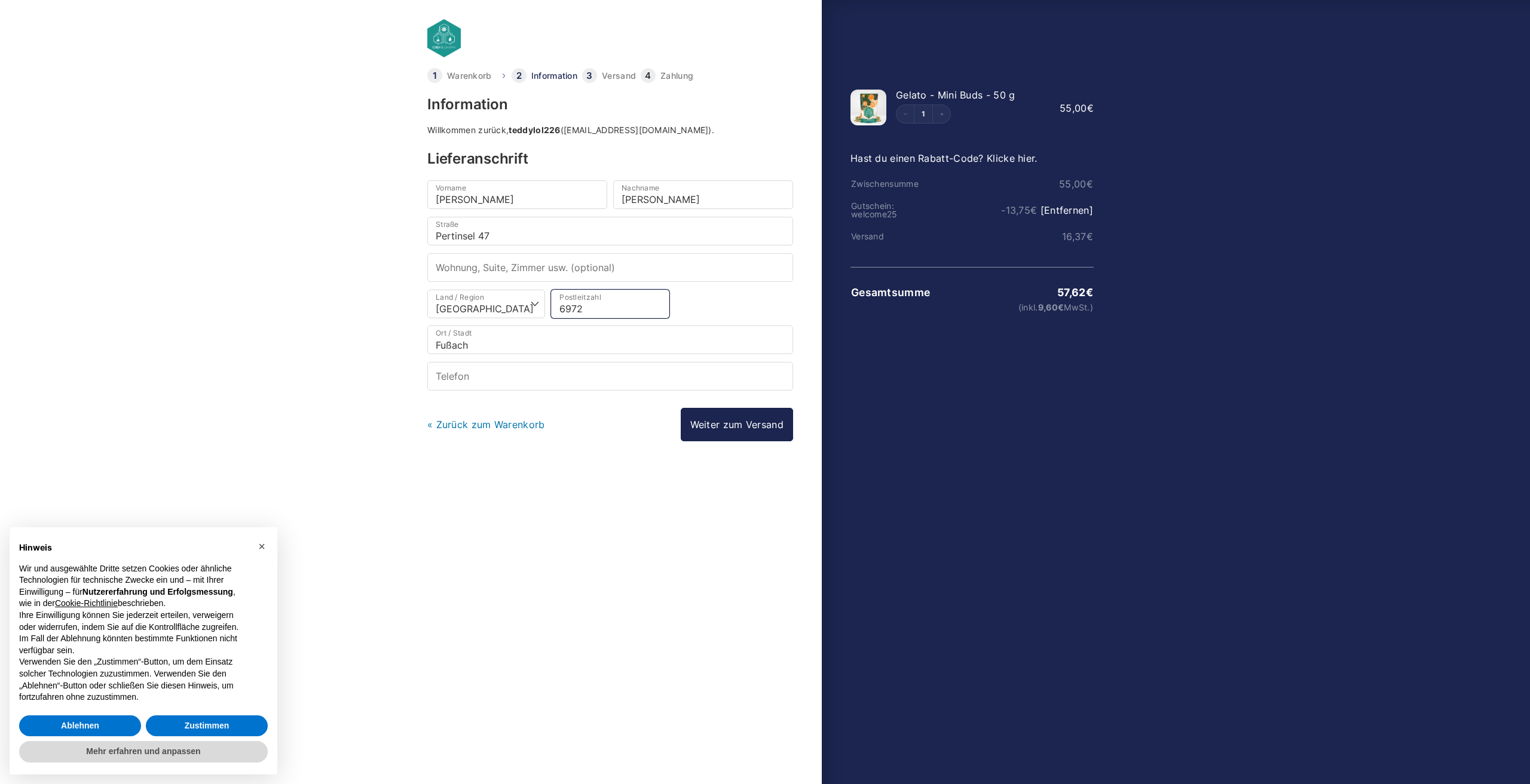
type input "6972"
click at [548, 382] on input "Telefon *" at bounding box center [610, 375] width 366 height 28
click at [741, 429] on link "Weiter zum Versand" at bounding box center [737, 424] width 112 height 33
click at [573, 385] on input "Telefon *" at bounding box center [610, 375] width 366 height 28
type input "[PHONE_NUMBER]"
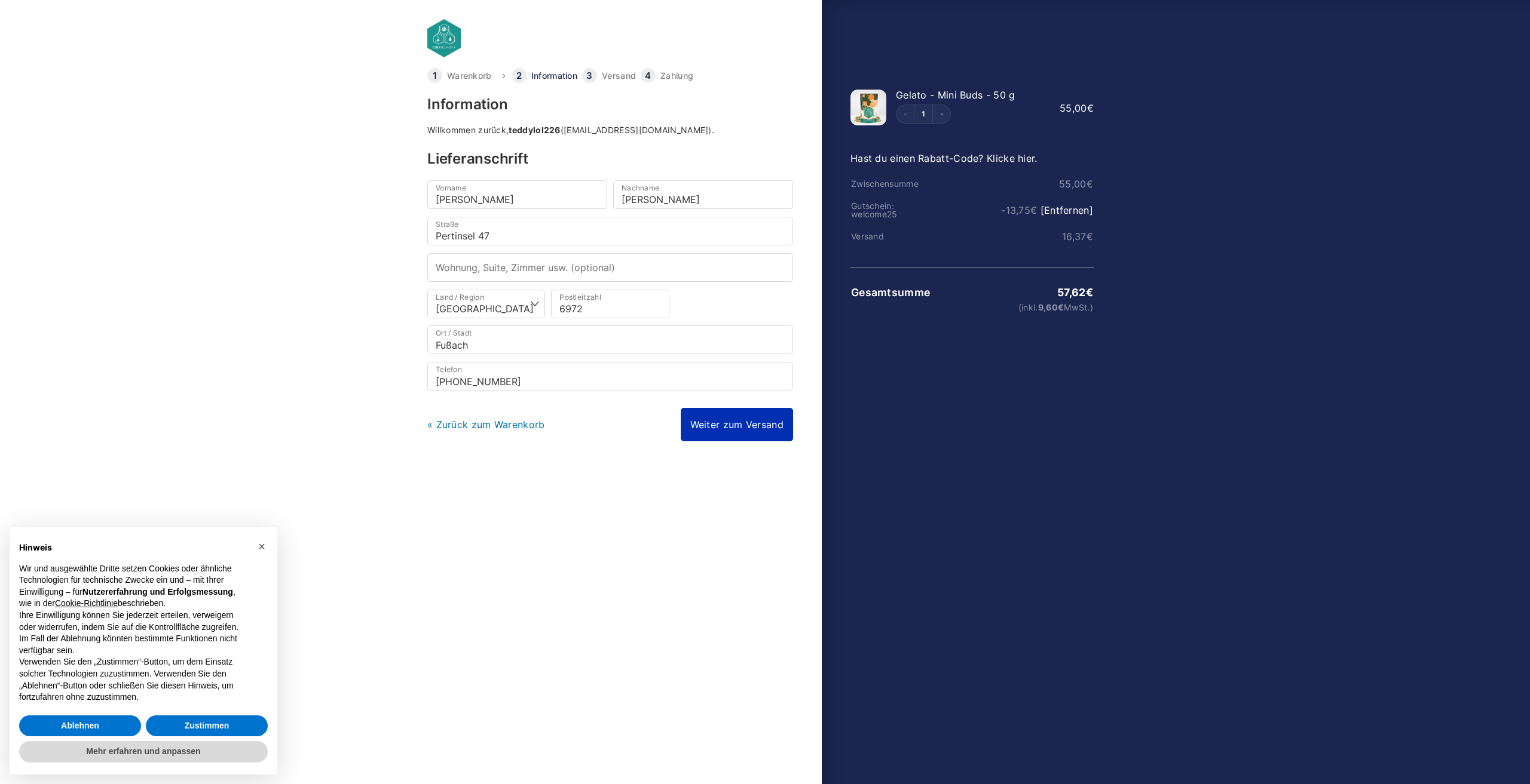
click at [761, 425] on link "Weiter zum Versand" at bounding box center [737, 424] width 112 height 33
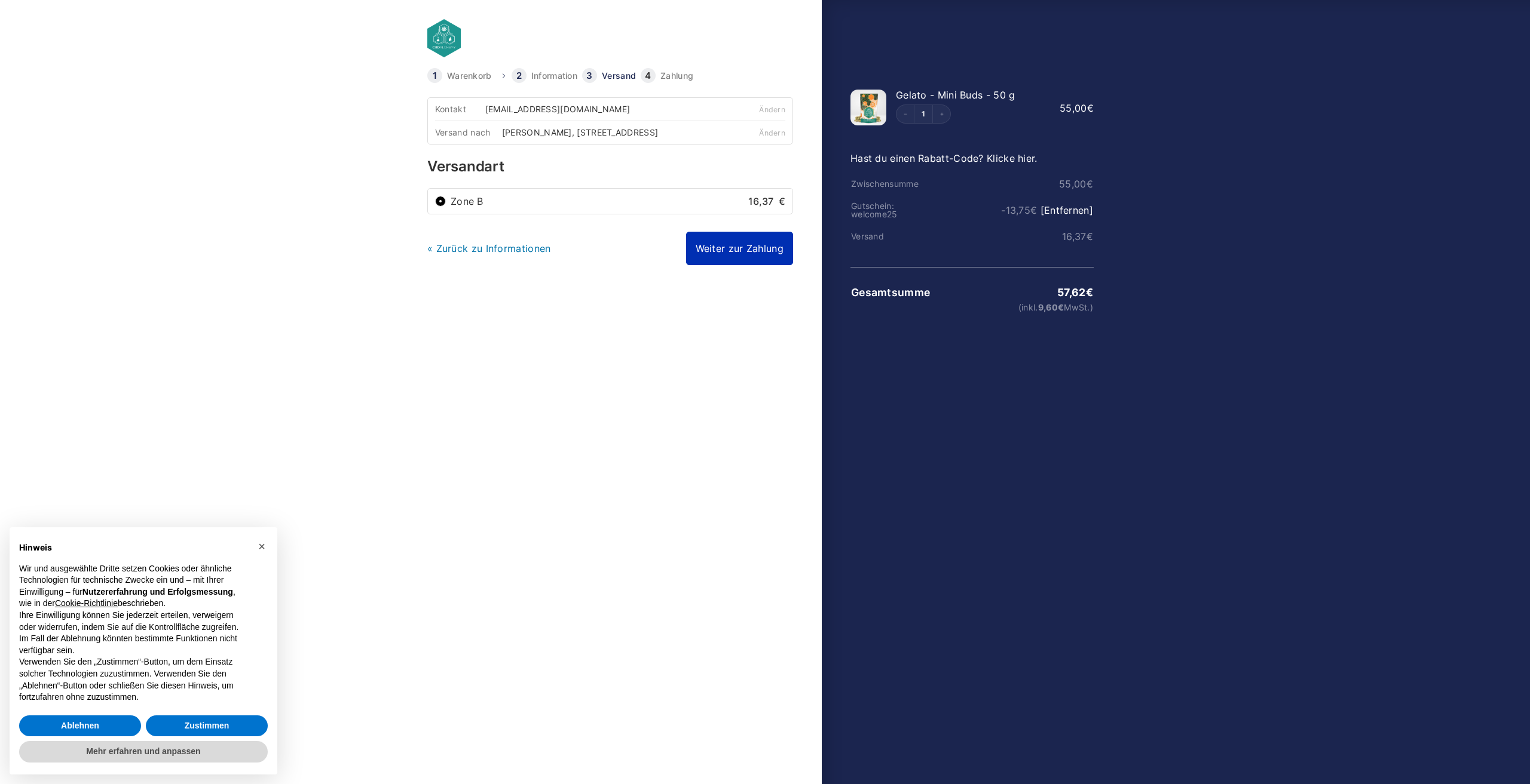
click at [711, 248] on link "Weiter zur Zahlung" at bounding box center [740, 248] width 107 height 33
